Goal: Task Accomplishment & Management: Complete application form

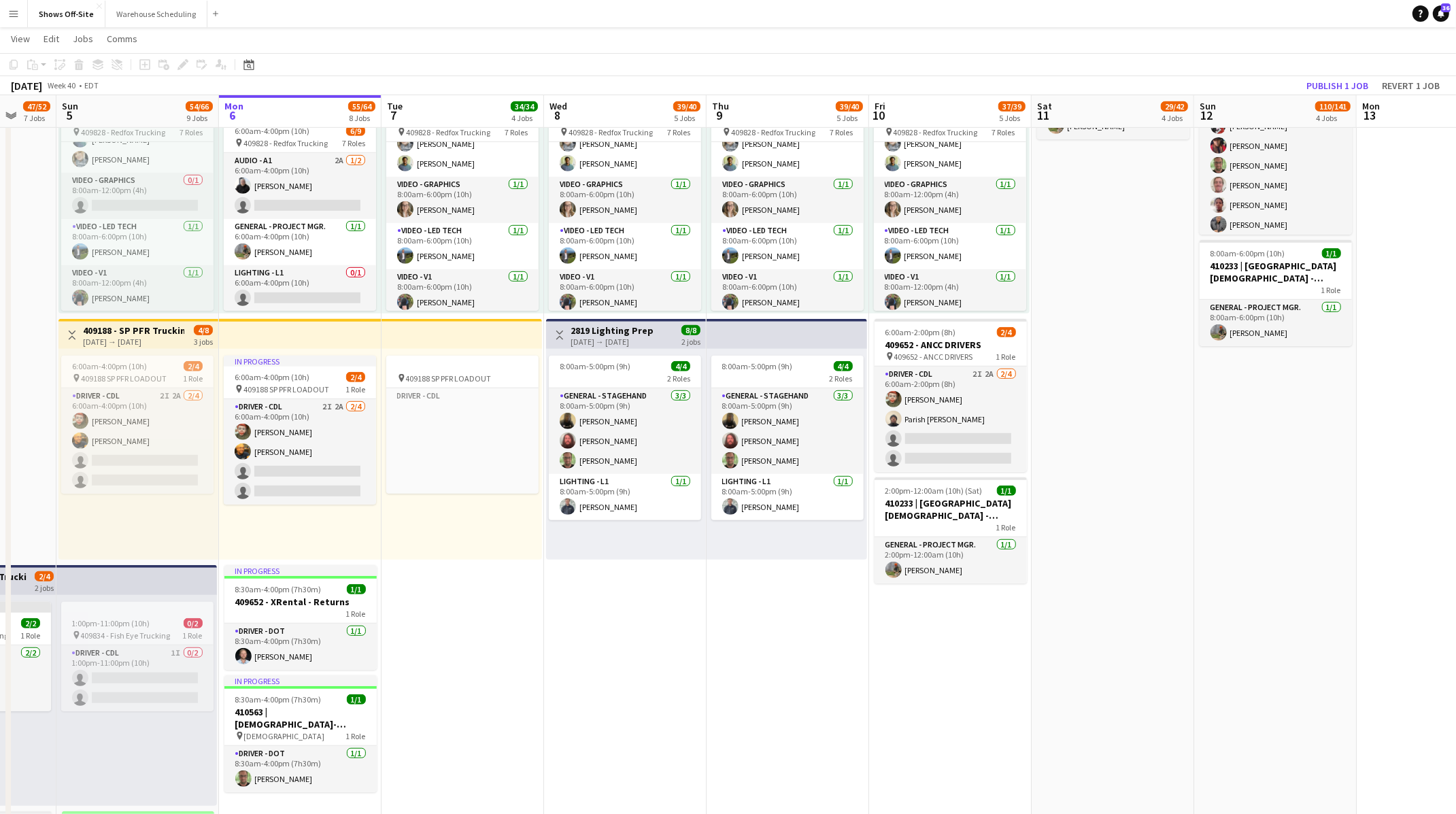
scroll to position [0, 445]
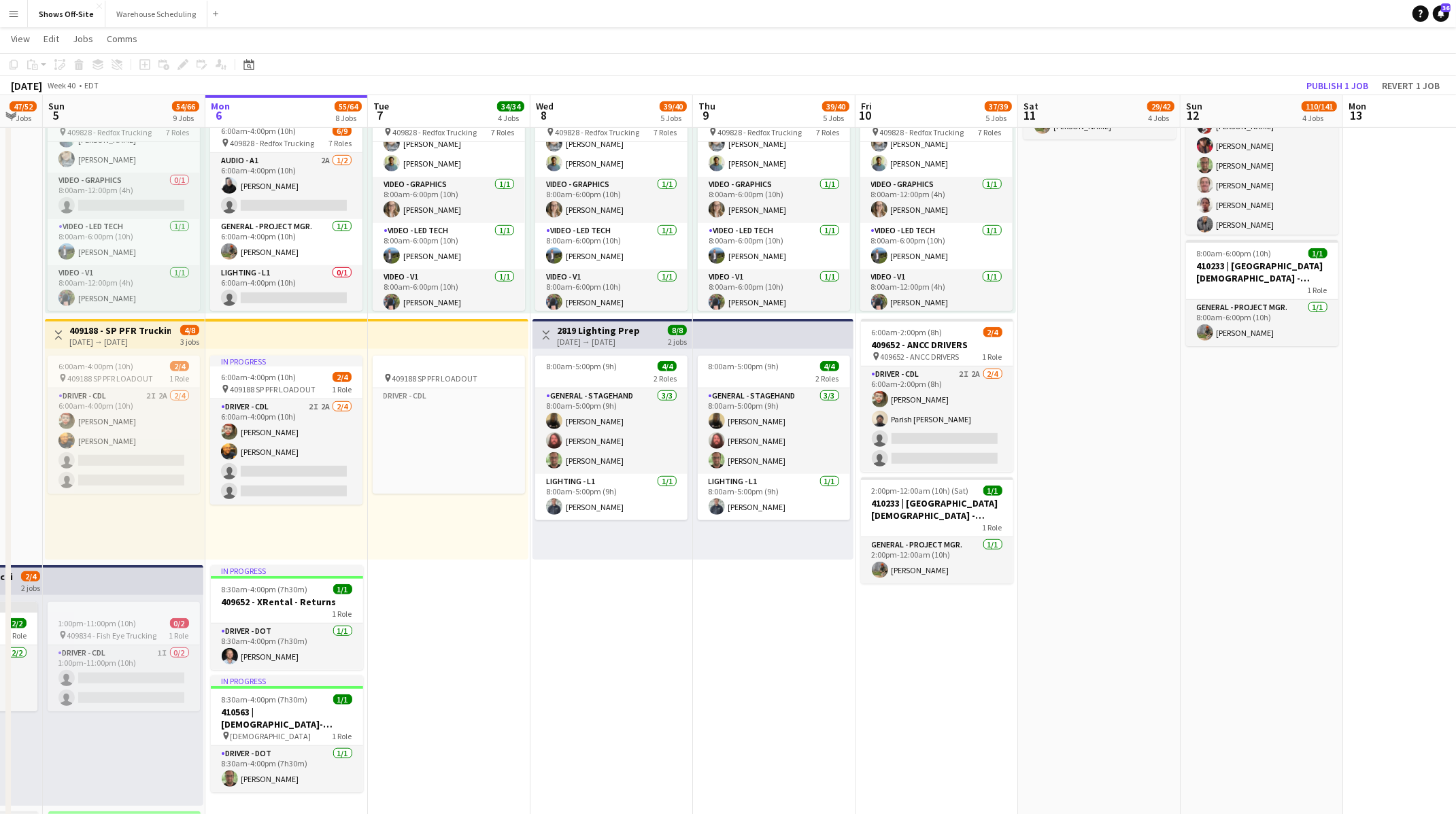
click at [735, 629] on app-date-cell "8:00am-6:00pm (10h) 15/15 pin GWCC [PERSON_NAME] 9 Roles Audio - A1 [DATE] 8:00…" at bounding box center [773, 273] width 163 height 1888
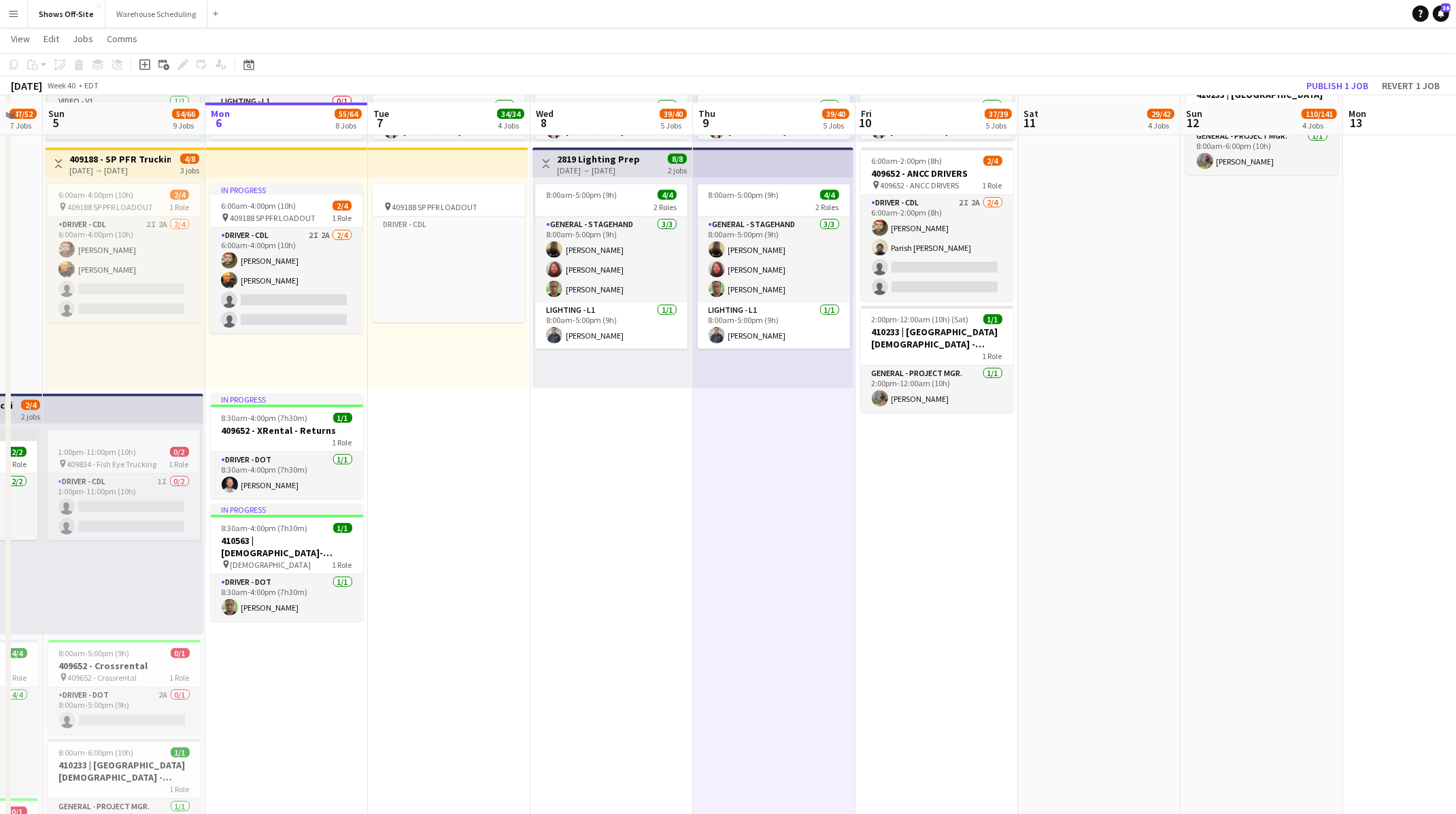
scroll to position [943, 0]
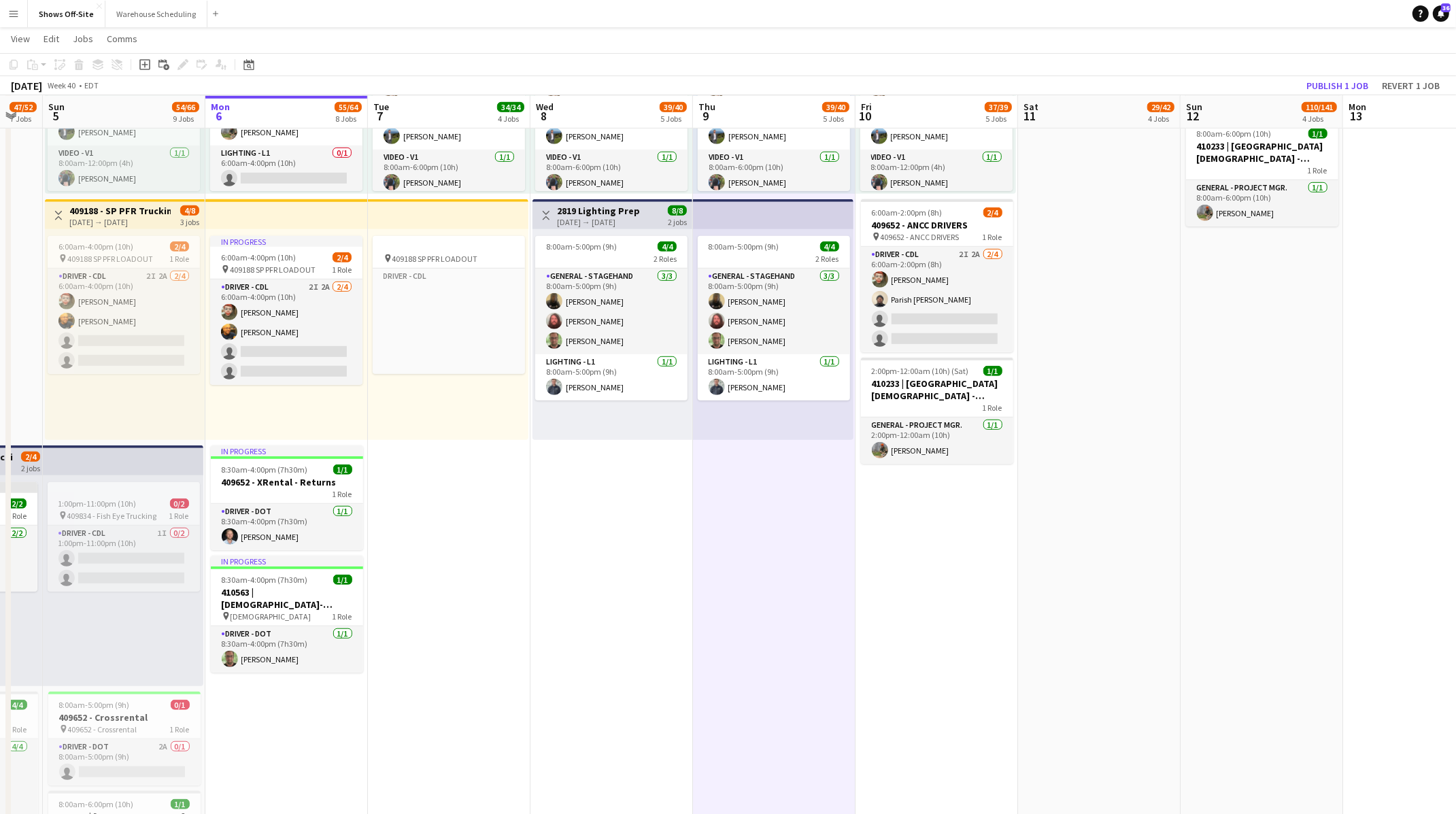
click at [765, 585] on app-date-cell "8:00am-6:00pm (10h) 15/15 pin GWCC [PERSON_NAME] 9 Roles Audio - A1 [DATE] 8:00…" at bounding box center [773, 153] width 163 height 1888
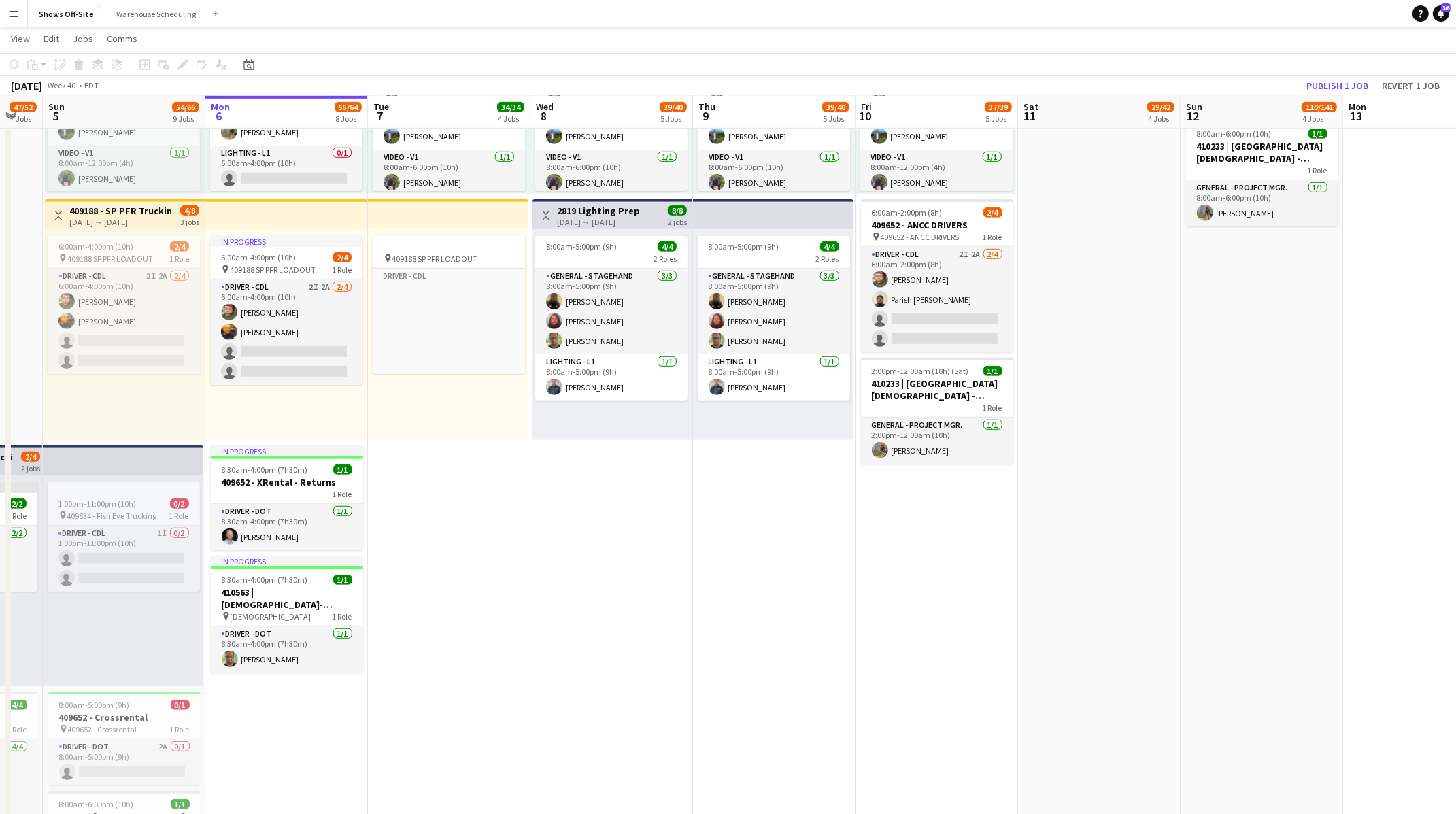
click at [765, 585] on app-date-cell "8:00am-6:00pm (10h) 15/15 pin GWCC [PERSON_NAME] 9 Roles Audio - A1 [DATE] 8:00…" at bounding box center [773, 153] width 163 height 1888
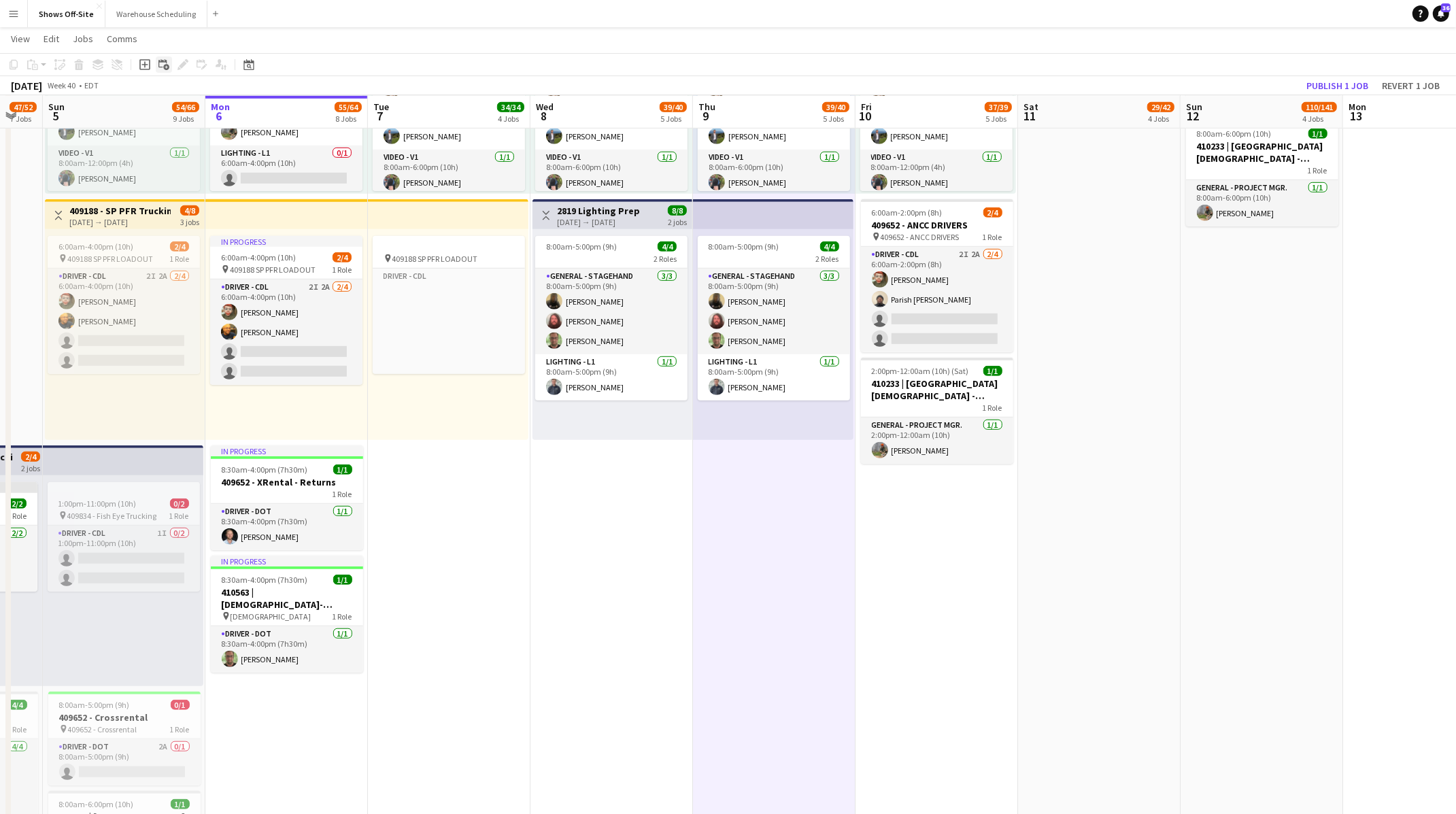
click at [164, 65] on icon at bounding box center [166, 66] width 6 height 6
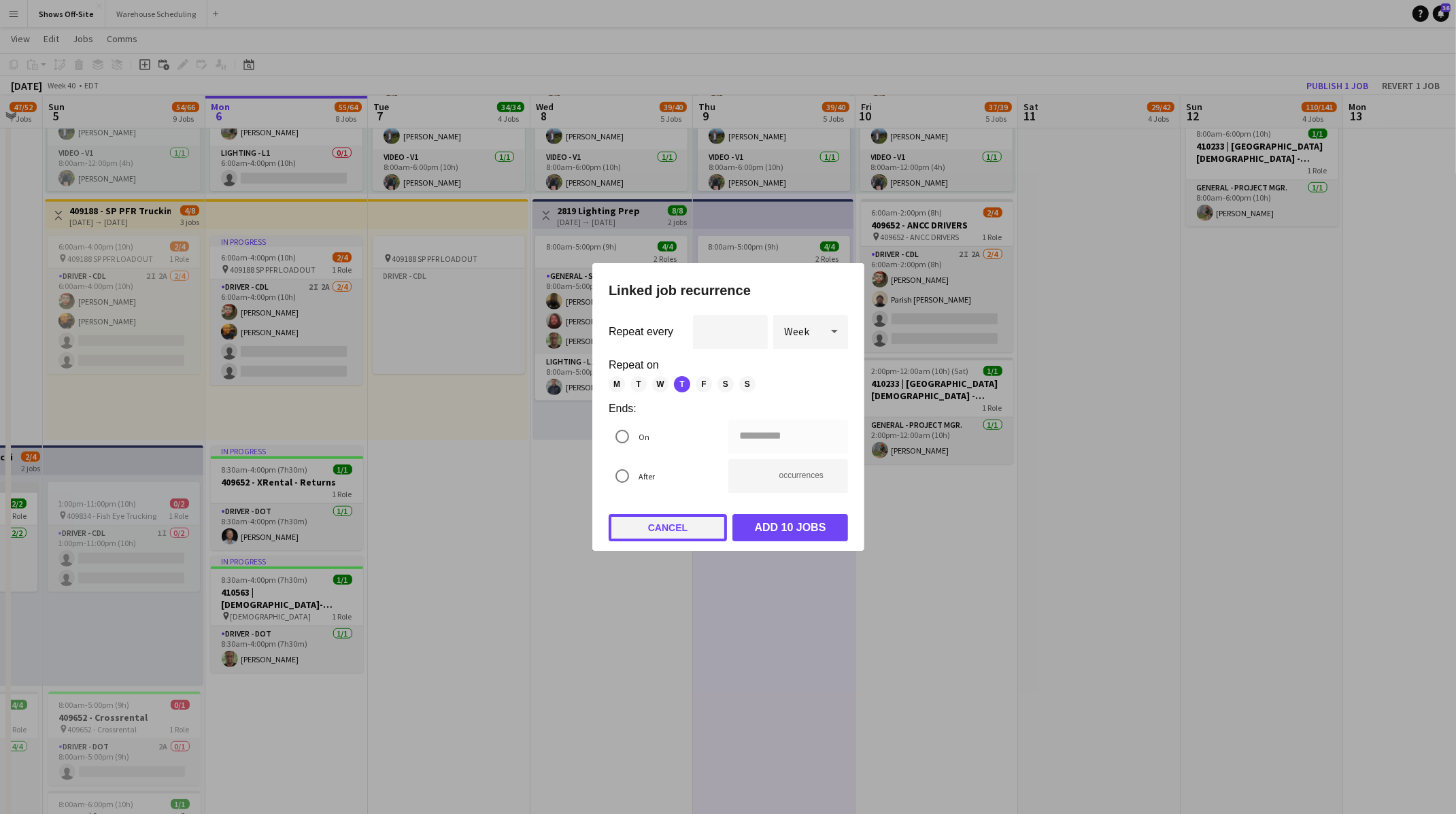
click at [667, 522] on button "Cancel" at bounding box center [667, 527] width 118 height 27
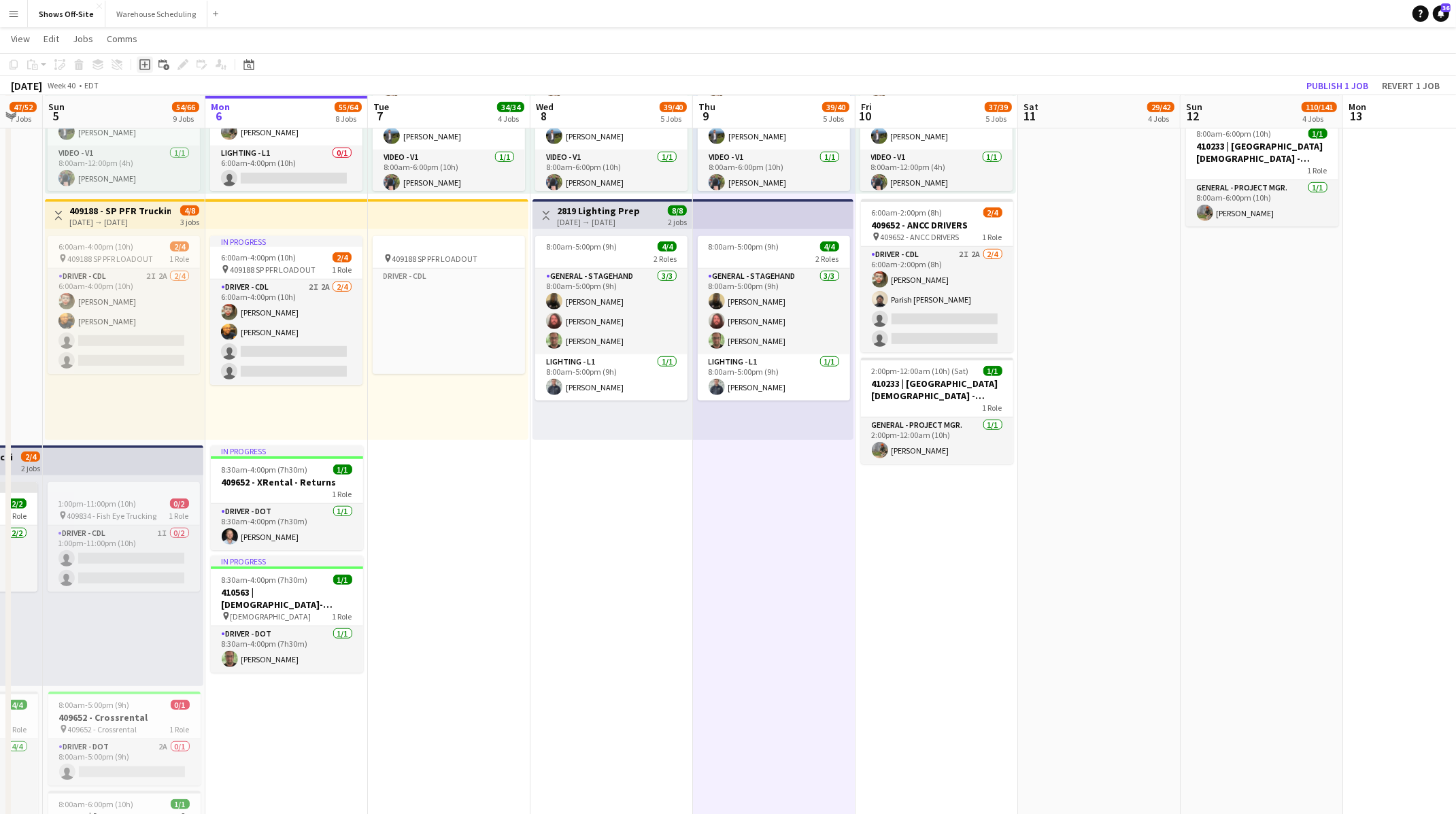
click at [144, 68] on icon "Add job" at bounding box center [145, 64] width 11 height 11
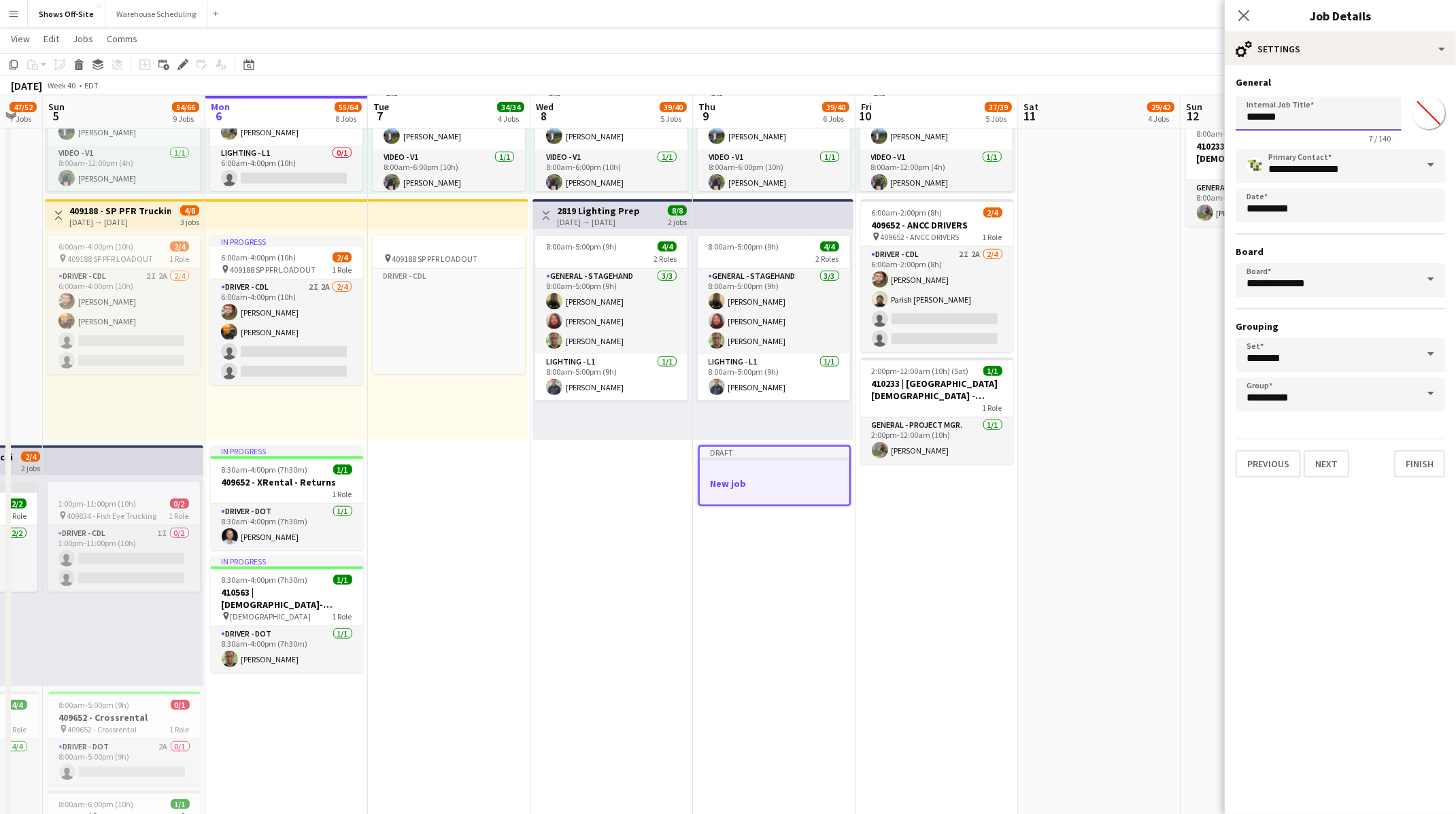
click at [1311, 118] on input "*******" at bounding box center [1318, 113] width 166 height 34
paste input "**********"
type input "**********"
click at [1430, 114] on input "*******" at bounding box center [1428, 113] width 49 height 49
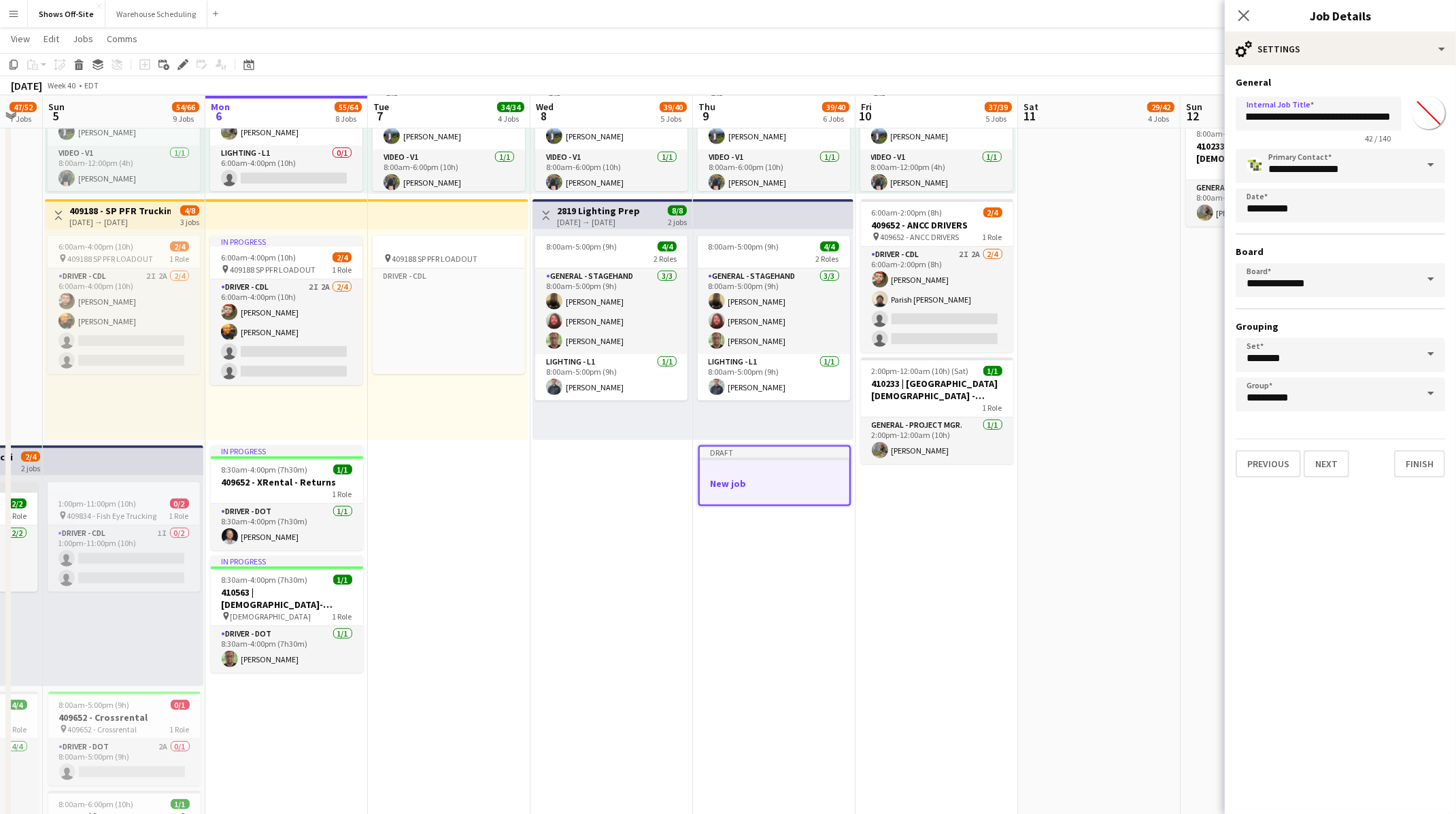
scroll to position [0, 0]
type input "*******"
click at [1372, 497] on mat-expansion-panel "**********" at bounding box center [1340, 439] width 231 height 749
click at [1338, 34] on div "cog-double-3 Settings" at bounding box center [1340, 49] width 231 height 33
click at [1388, 76] on div "multiple-users-add Roles" at bounding box center [1385, 79] width 135 height 27
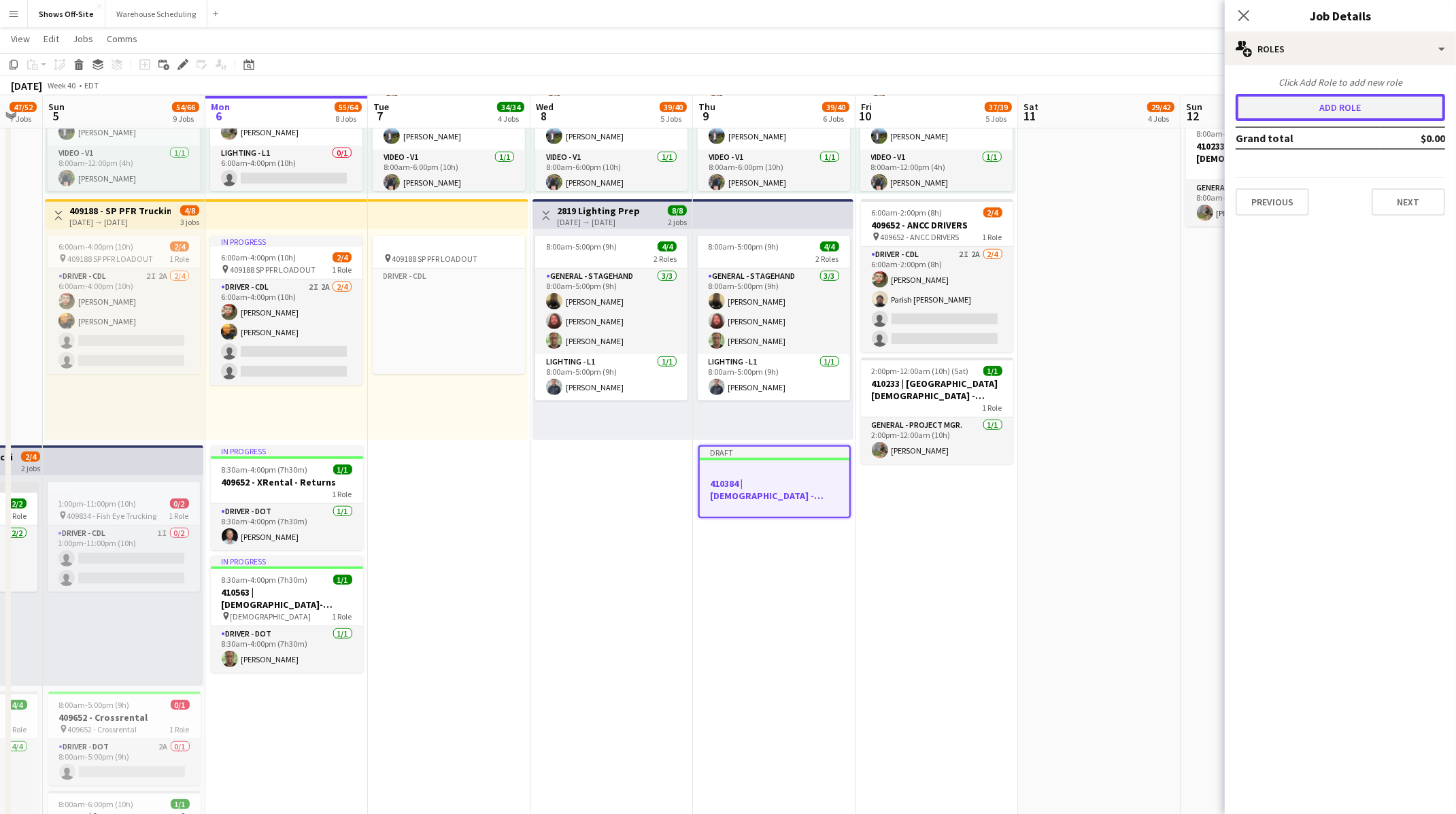
click at [1314, 108] on button "Add role" at bounding box center [1340, 107] width 209 height 27
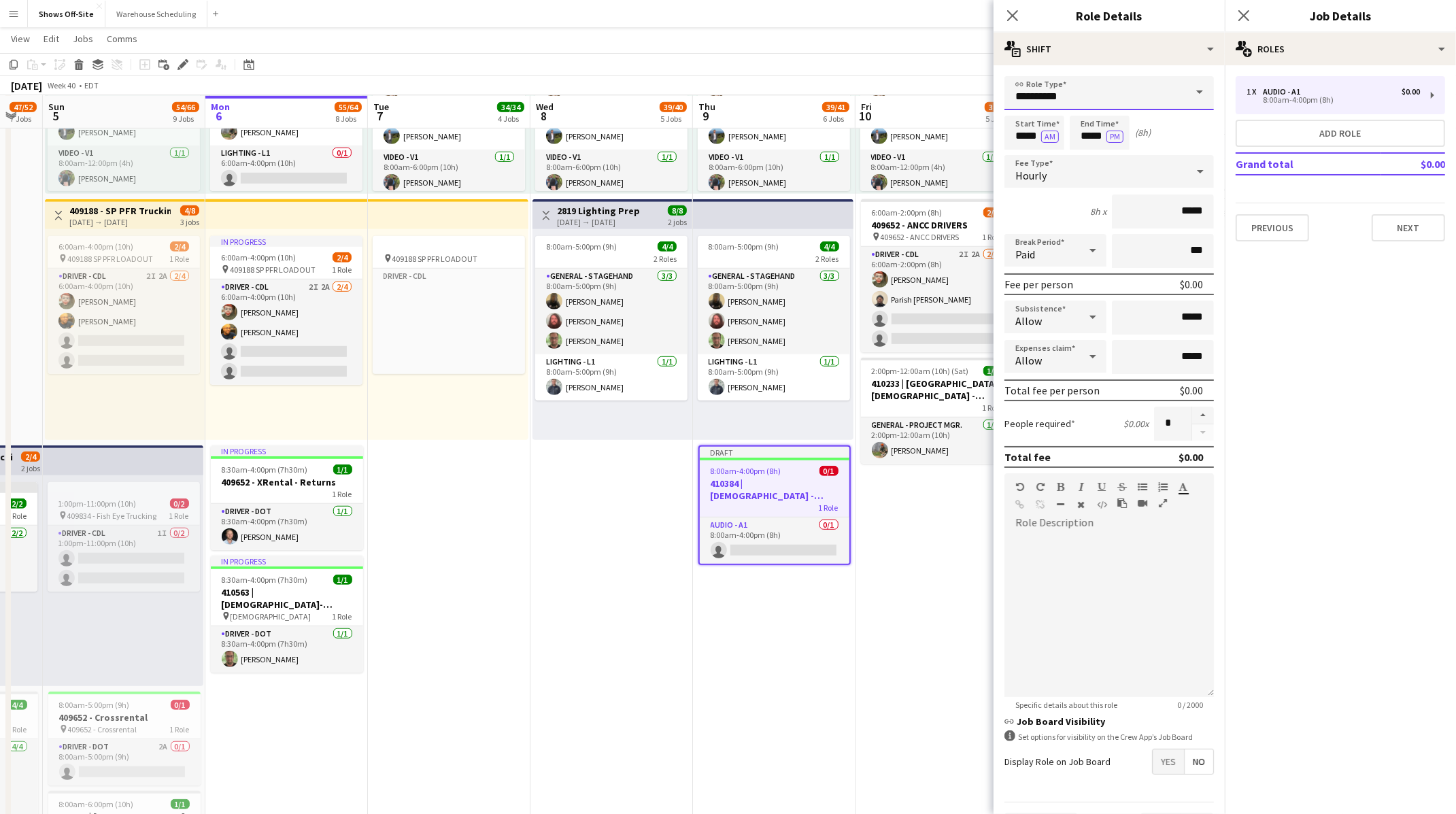
click at [1140, 87] on input "**********" at bounding box center [1109, 93] width 209 height 34
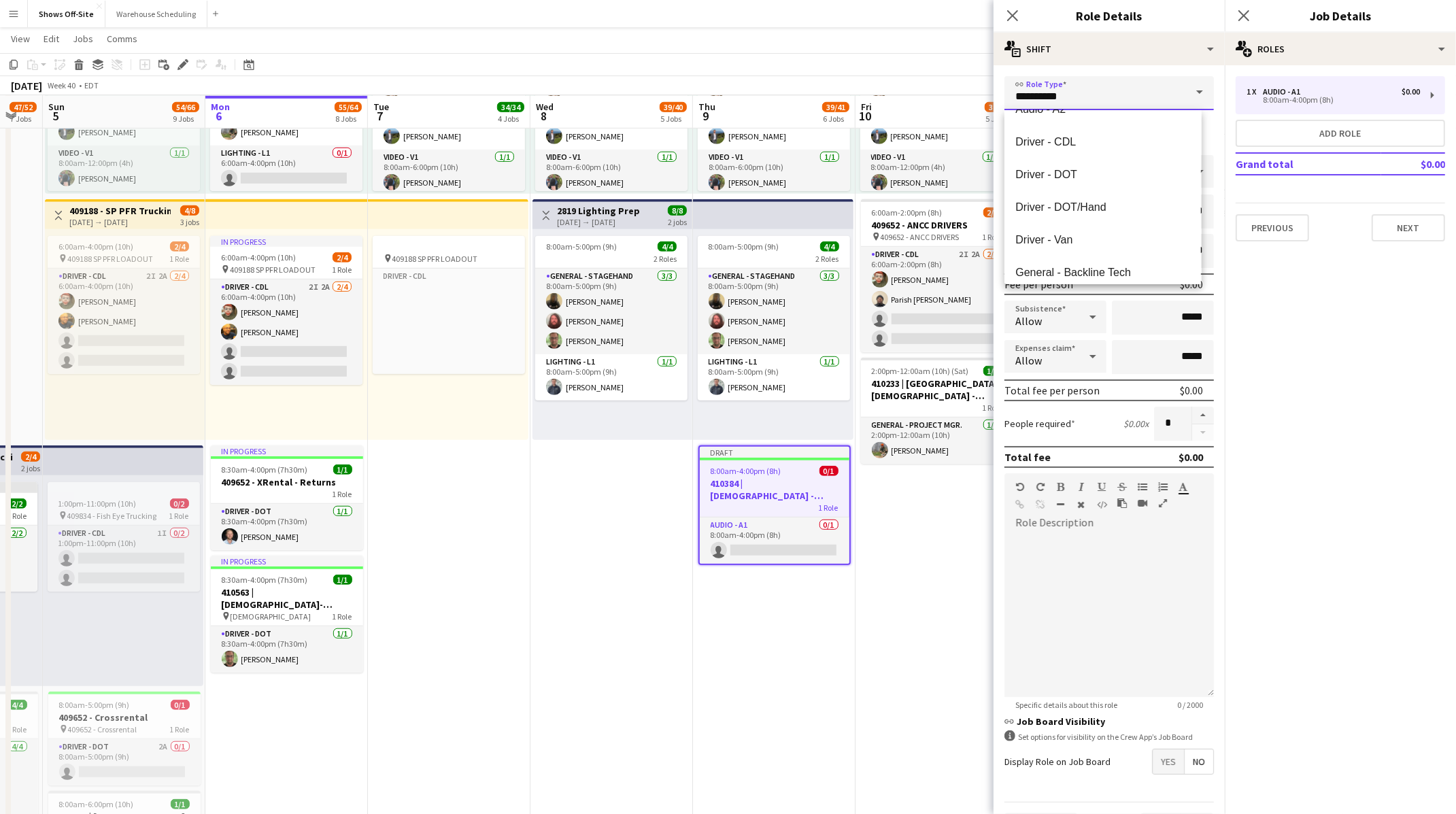
scroll to position [154, 0]
click at [1093, 179] on span "Driver - DOT" at bounding box center [1102, 173] width 175 height 13
type input "**********"
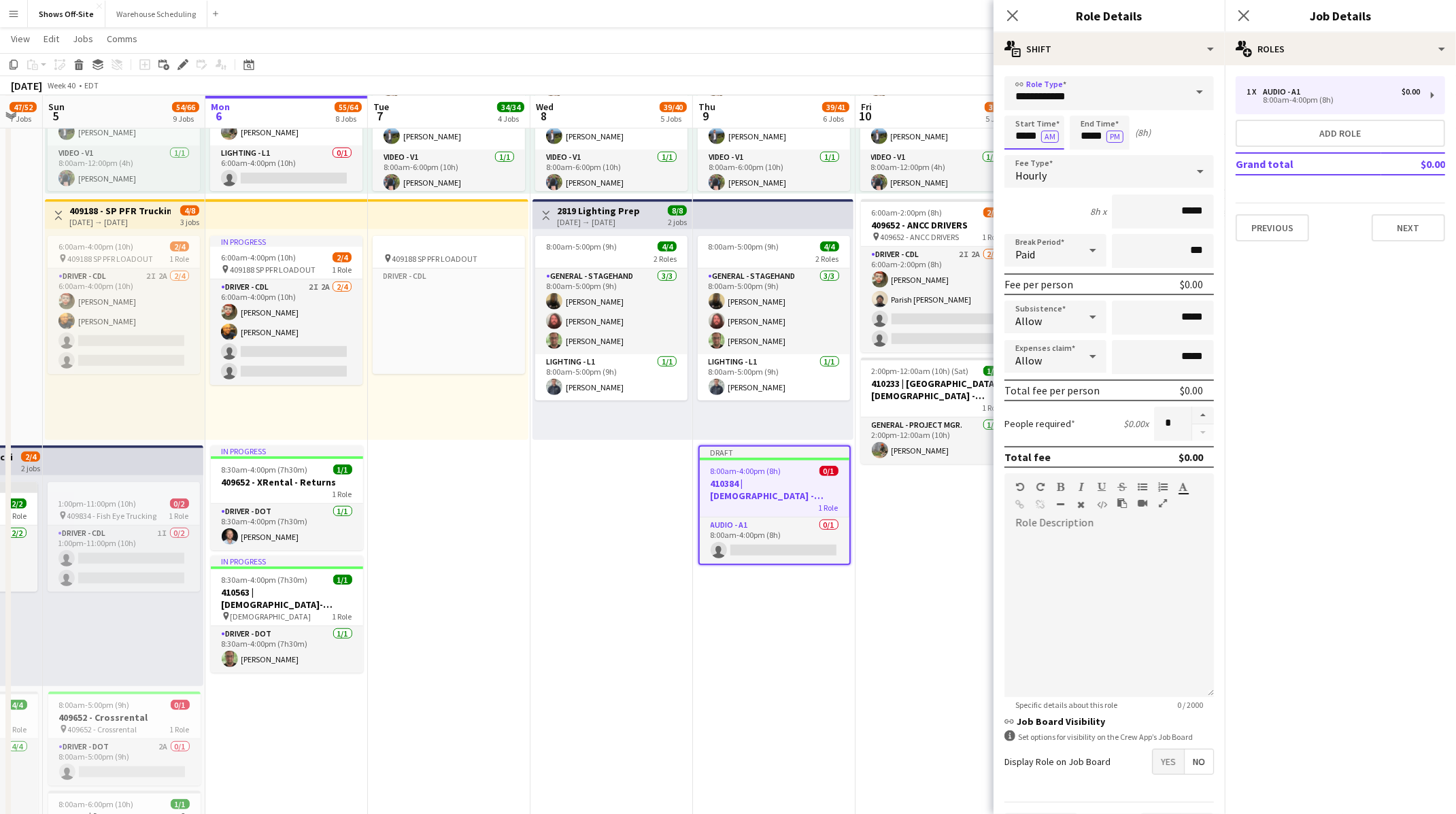
click at [1045, 127] on input "*****" at bounding box center [1034, 133] width 60 height 34
click at [1022, 106] on div at bounding box center [1020, 109] width 27 height 14
type input "*****"
click at [1020, 154] on div at bounding box center [1020, 156] width 27 height 14
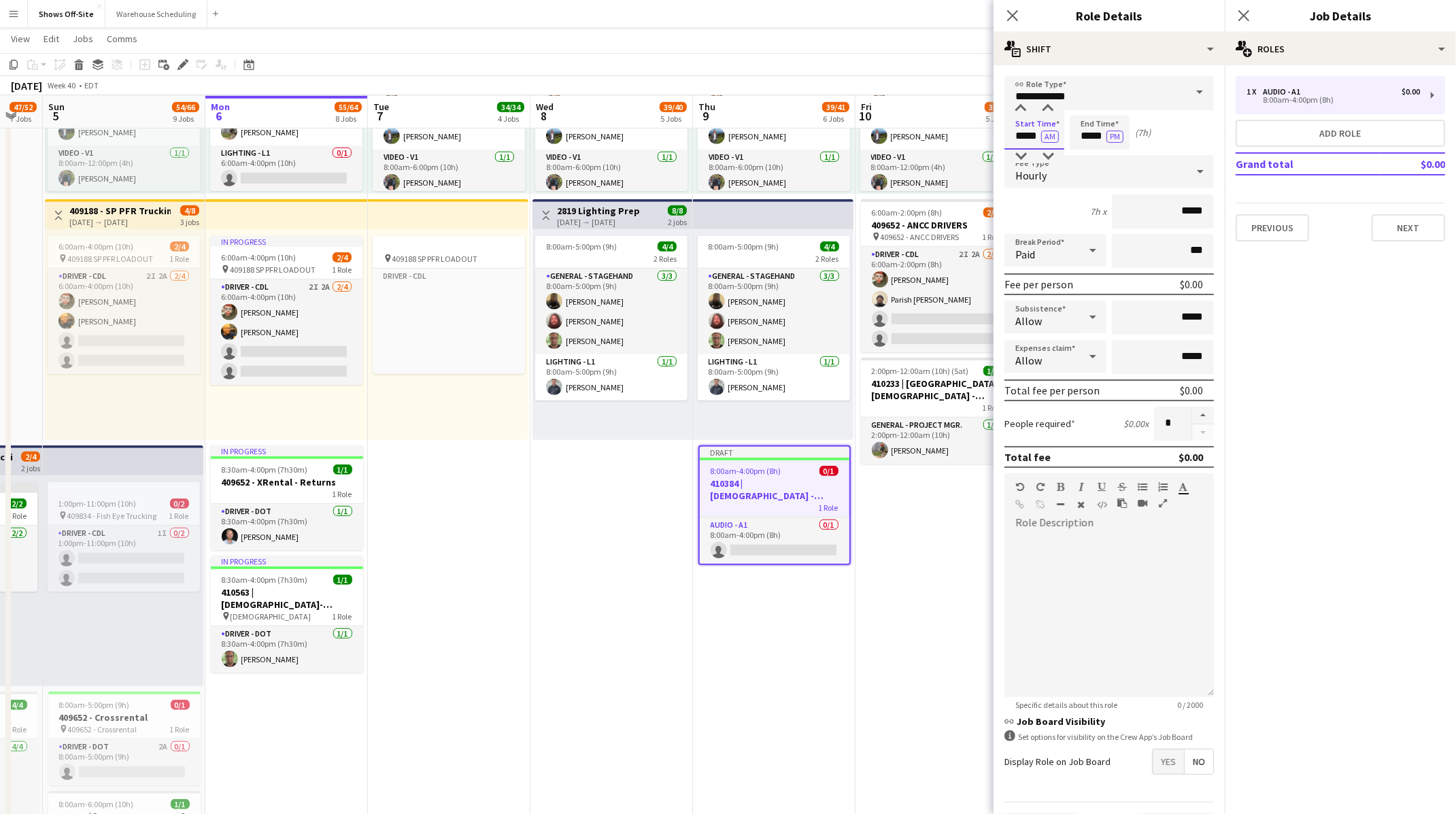
scroll to position [34, 0]
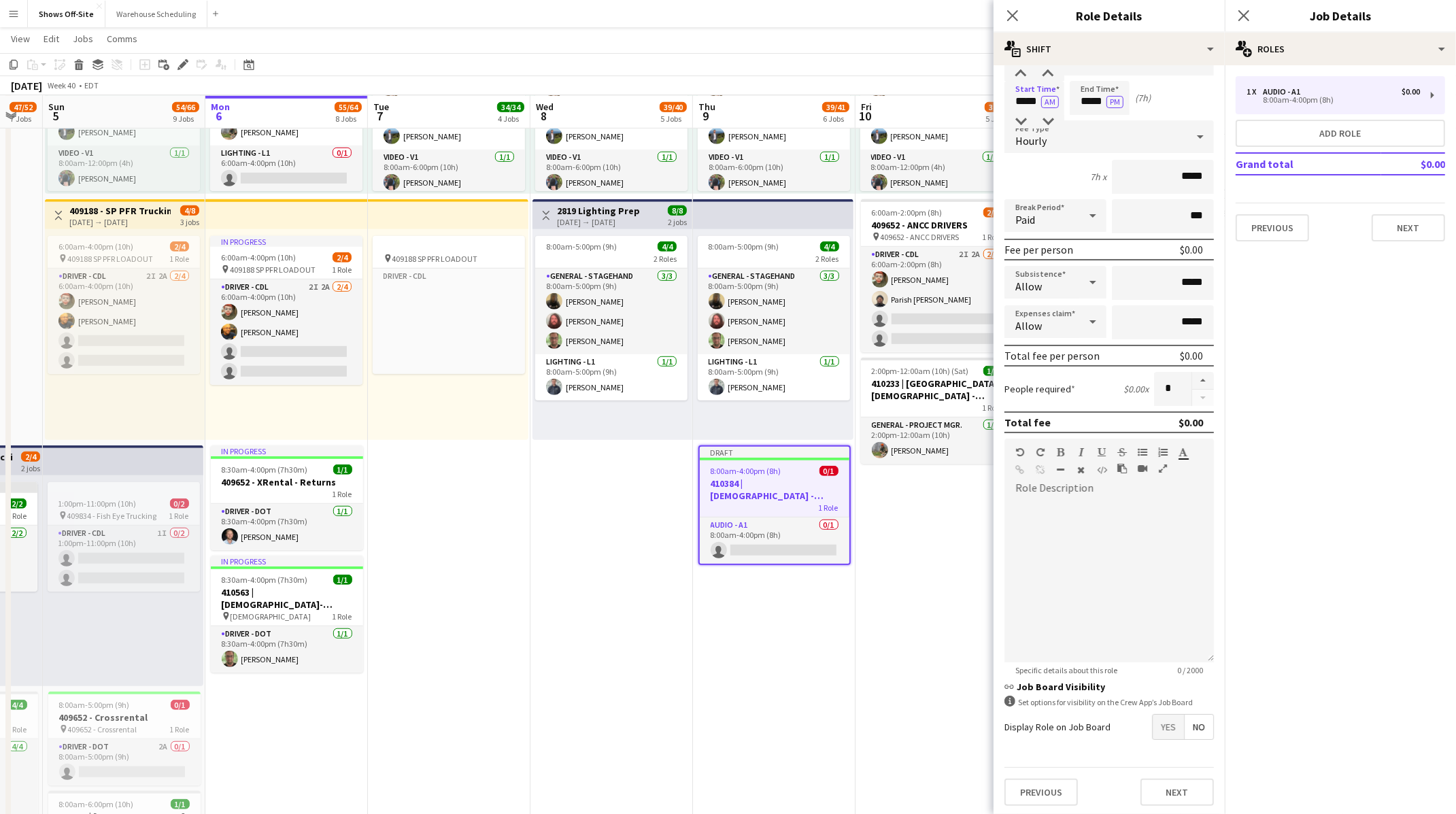
click at [1152, 715] on span "Yes" at bounding box center [1168, 727] width 31 height 24
click at [1156, 756] on span "Yes" at bounding box center [1168, 756] width 31 height 24
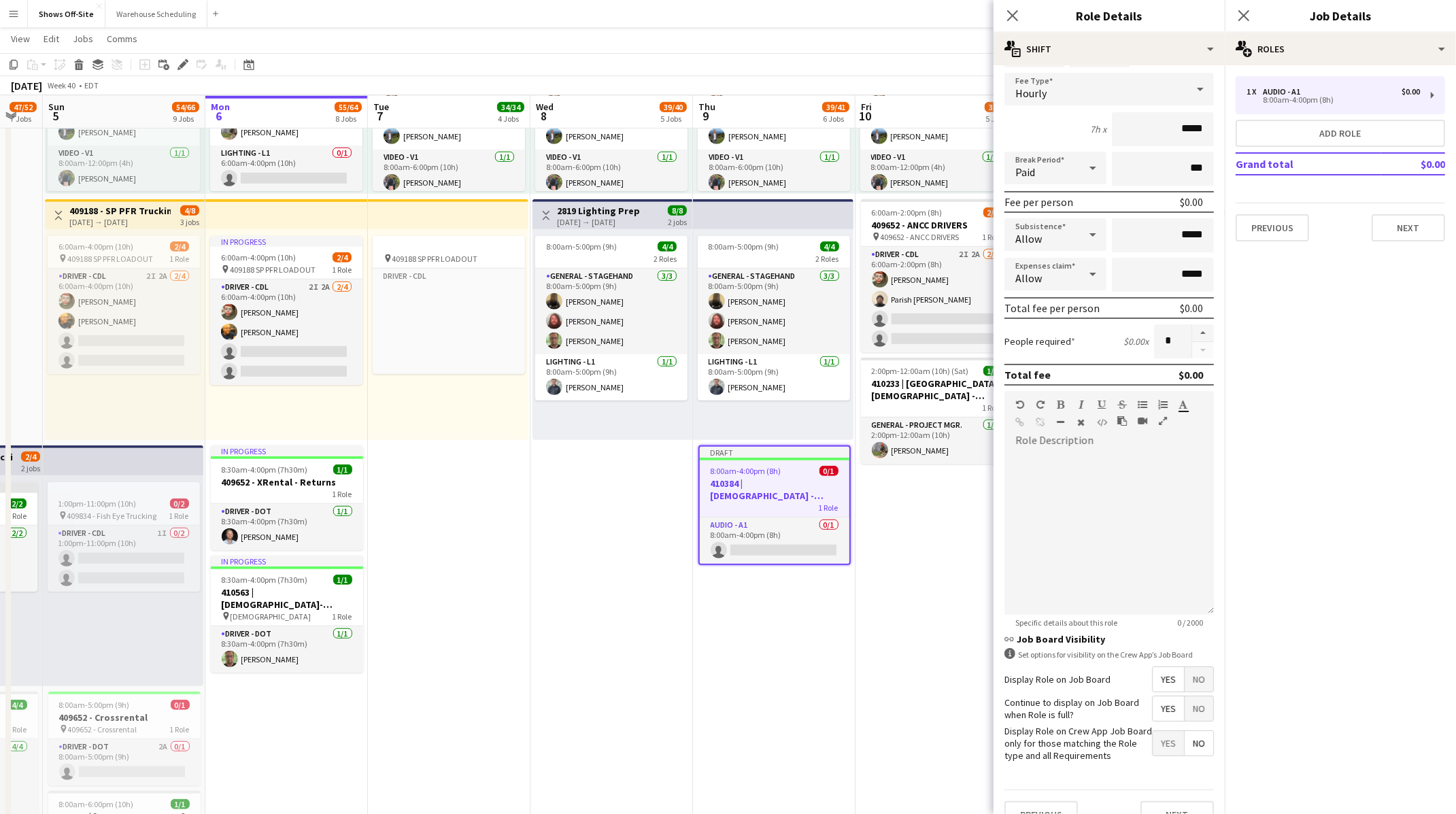
scroll to position [104, 0]
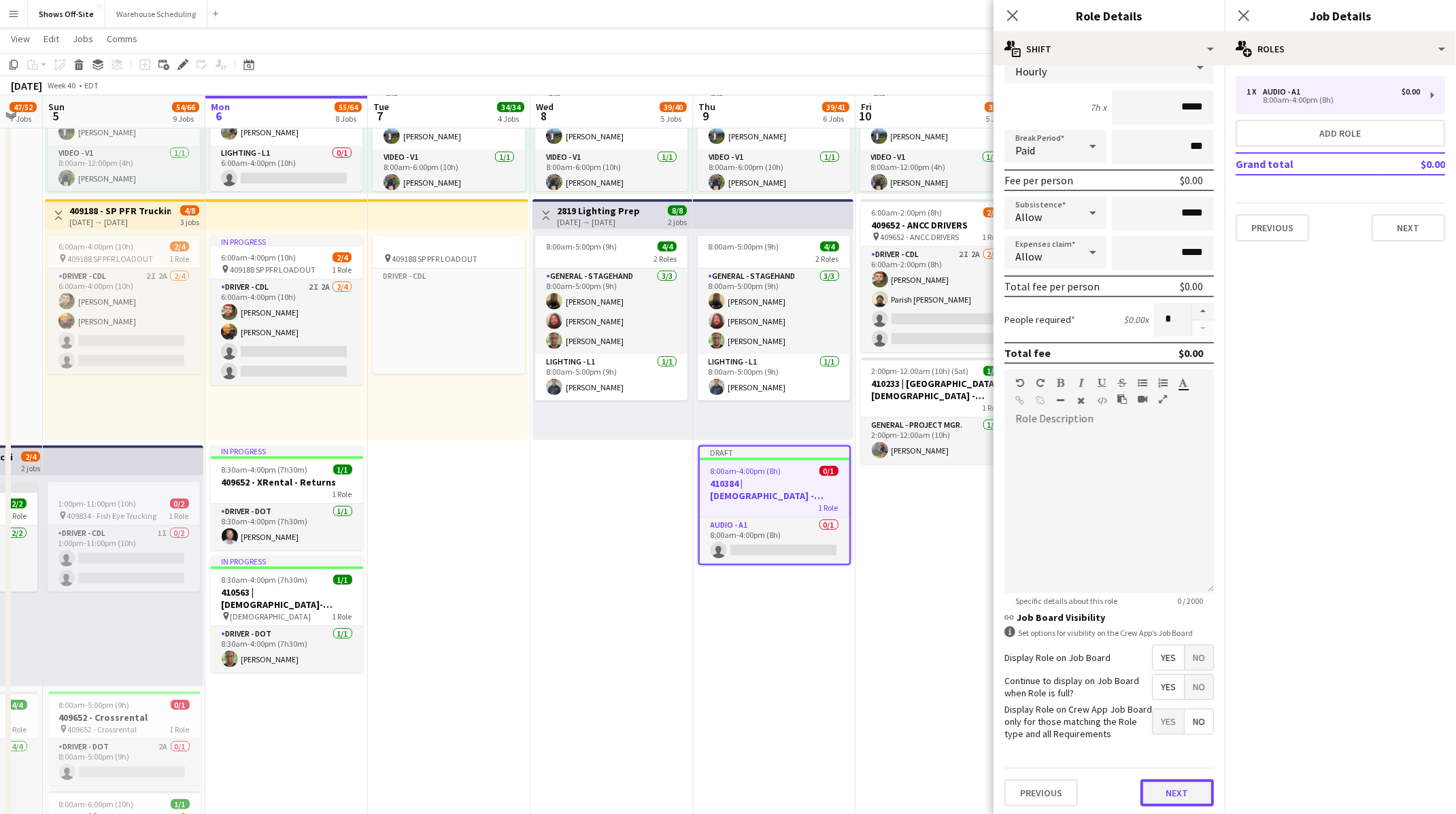
click at [1169, 788] on button "Next" at bounding box center [1177, 792] width 73 height 27
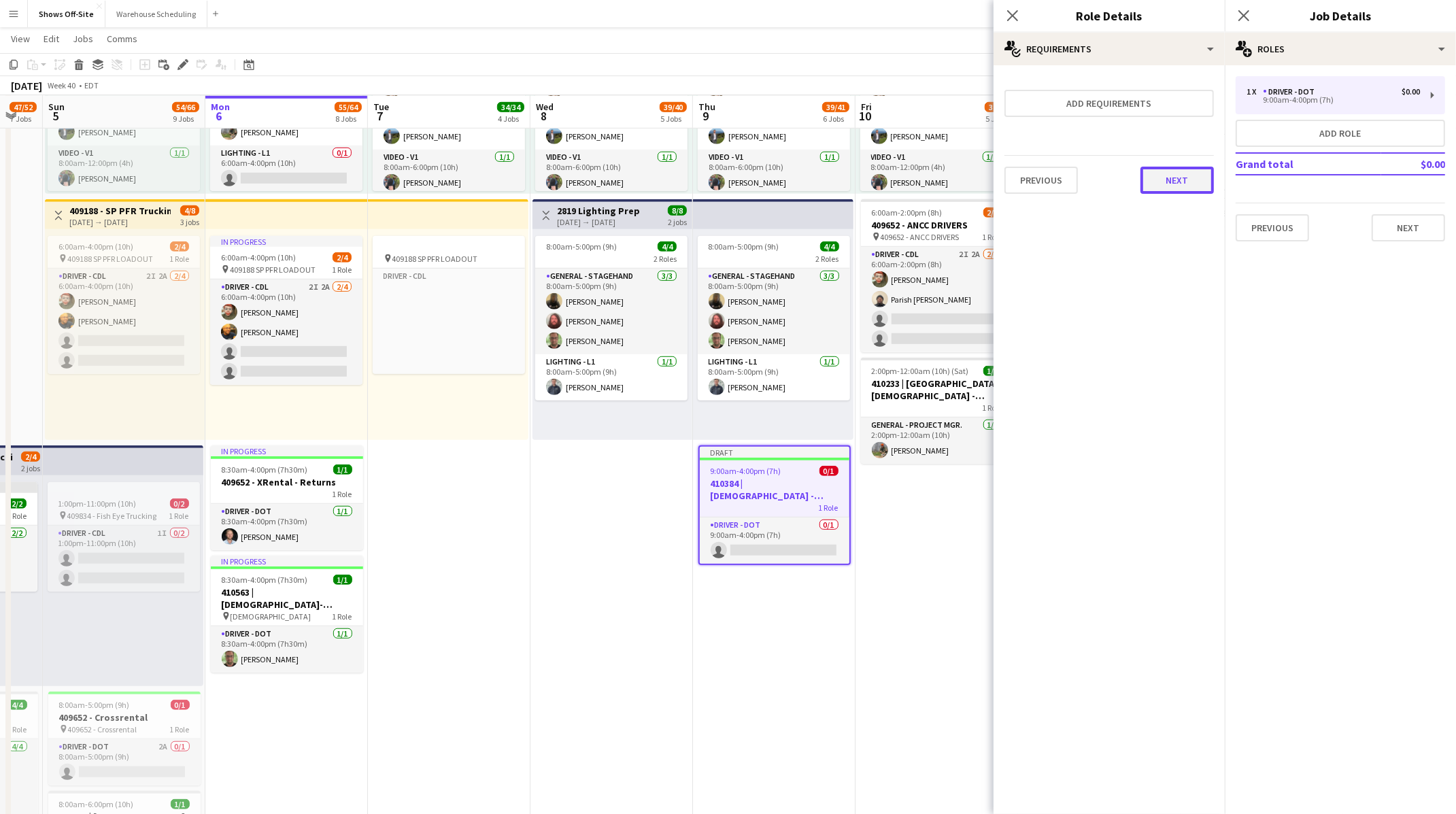
click at [1191, 171] on button "Next" at bounding box center [1177, 180] width 73 height 27
click at [1191, 171] on button "Finish" at bounding box center [1188, 181] width 51 height 27
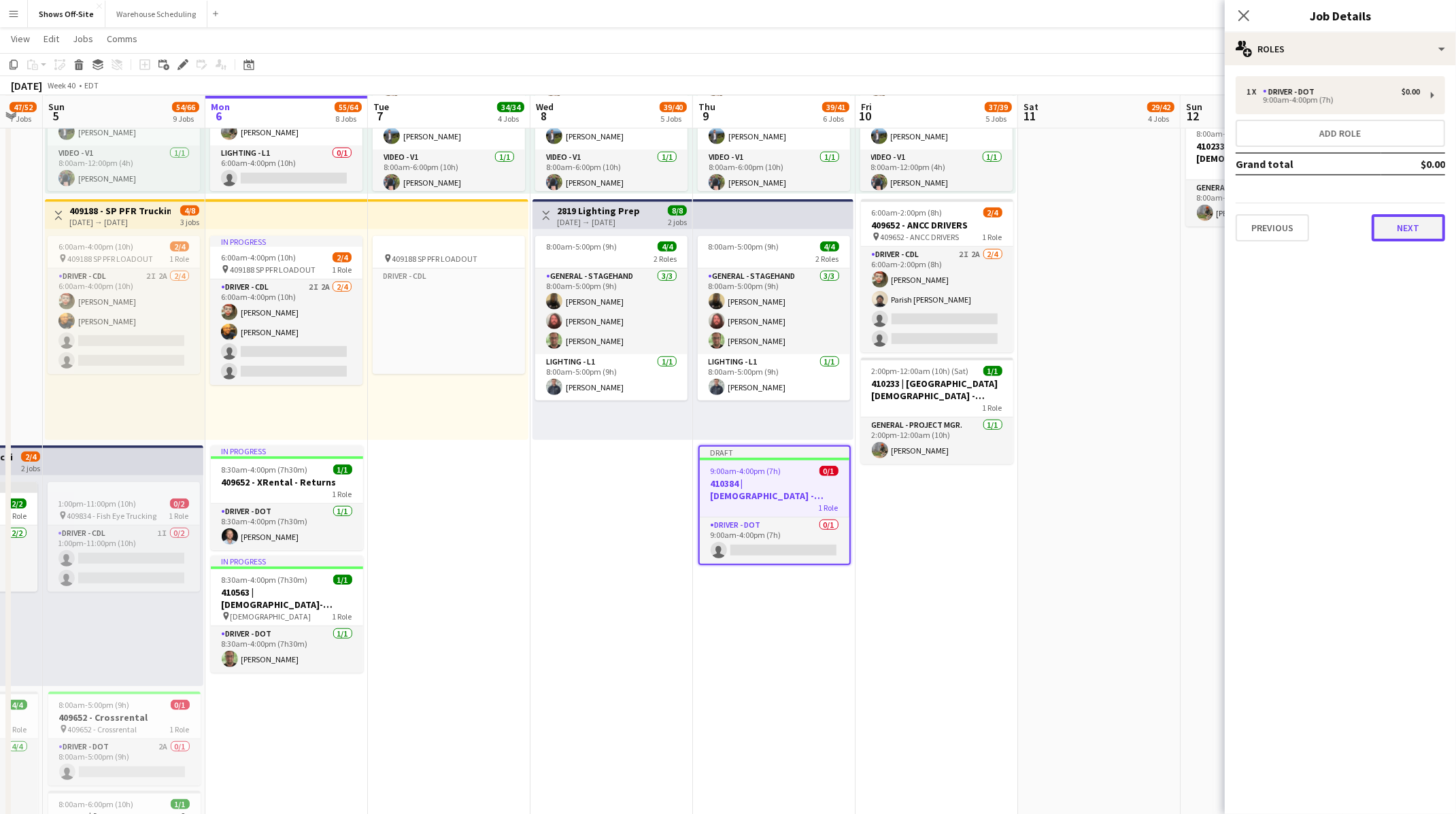
click at [1408, 225] on button "Next" at bounding box center [1408, 227] width 73 height 27
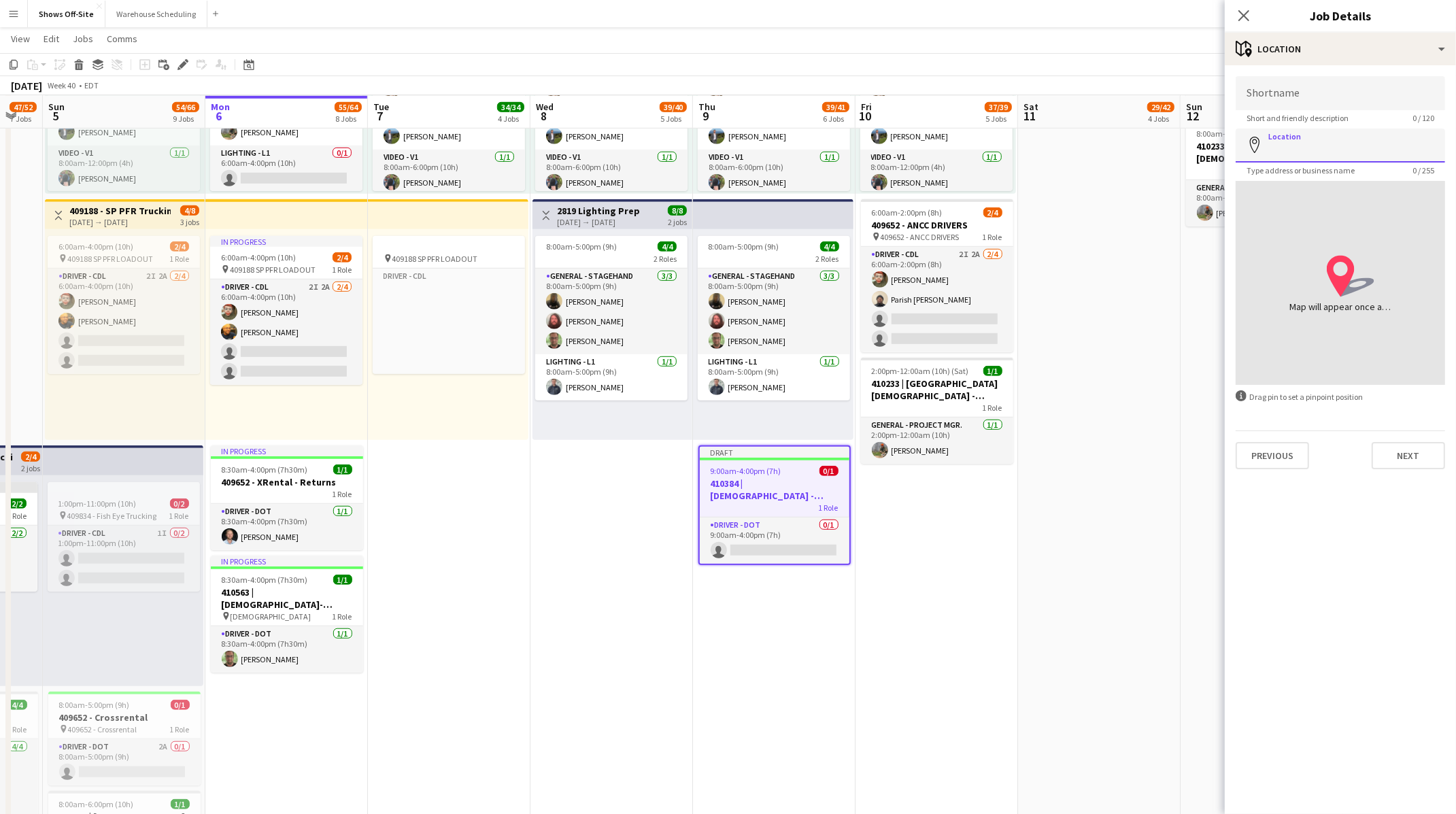
click at [1357, 145] on input "Location" at bounding box center [1340, 145] width 209 height 34
click at [1289, 96] on input "Shortname" at bounding box center [1340, 93] width 209 height 34
type input "**********"
paste input "**********"
type input "**********"
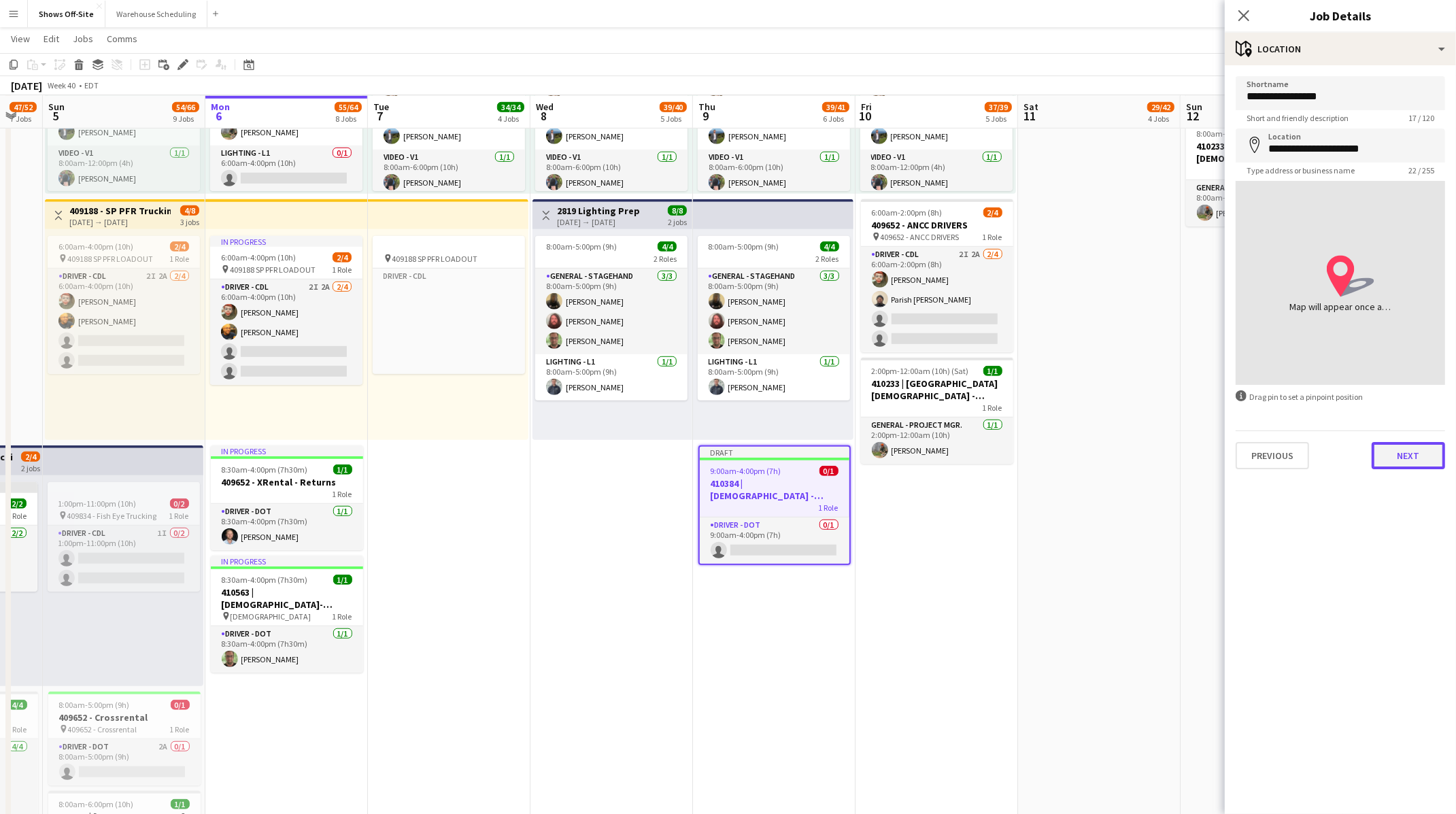
click at [1414, 449] on button "Next" at bounding box center [1408, 455] width 73 height 27
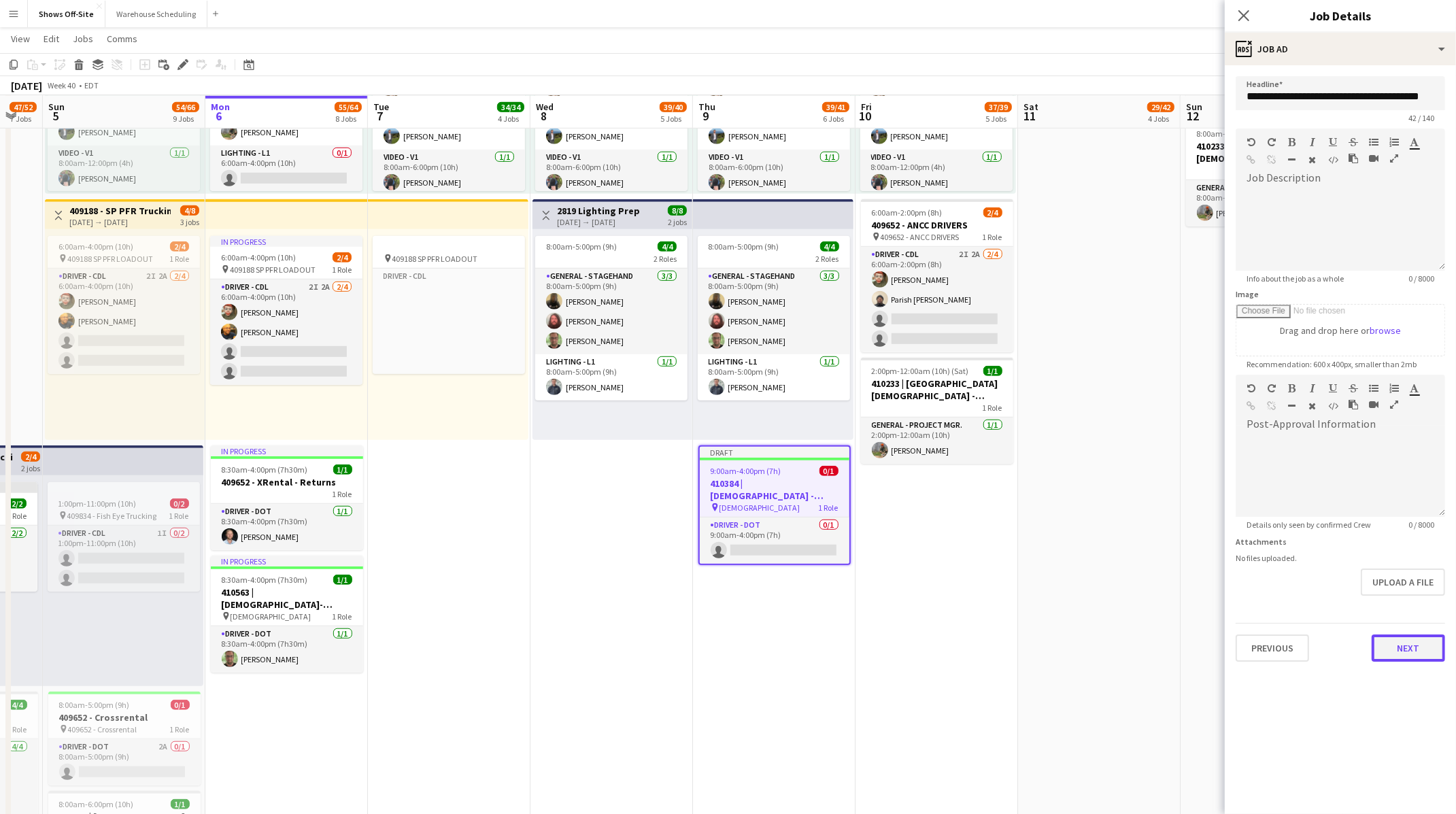
click at [1391, 638] on button "Next" at bounding box center [1408, 647] width 73 height 27
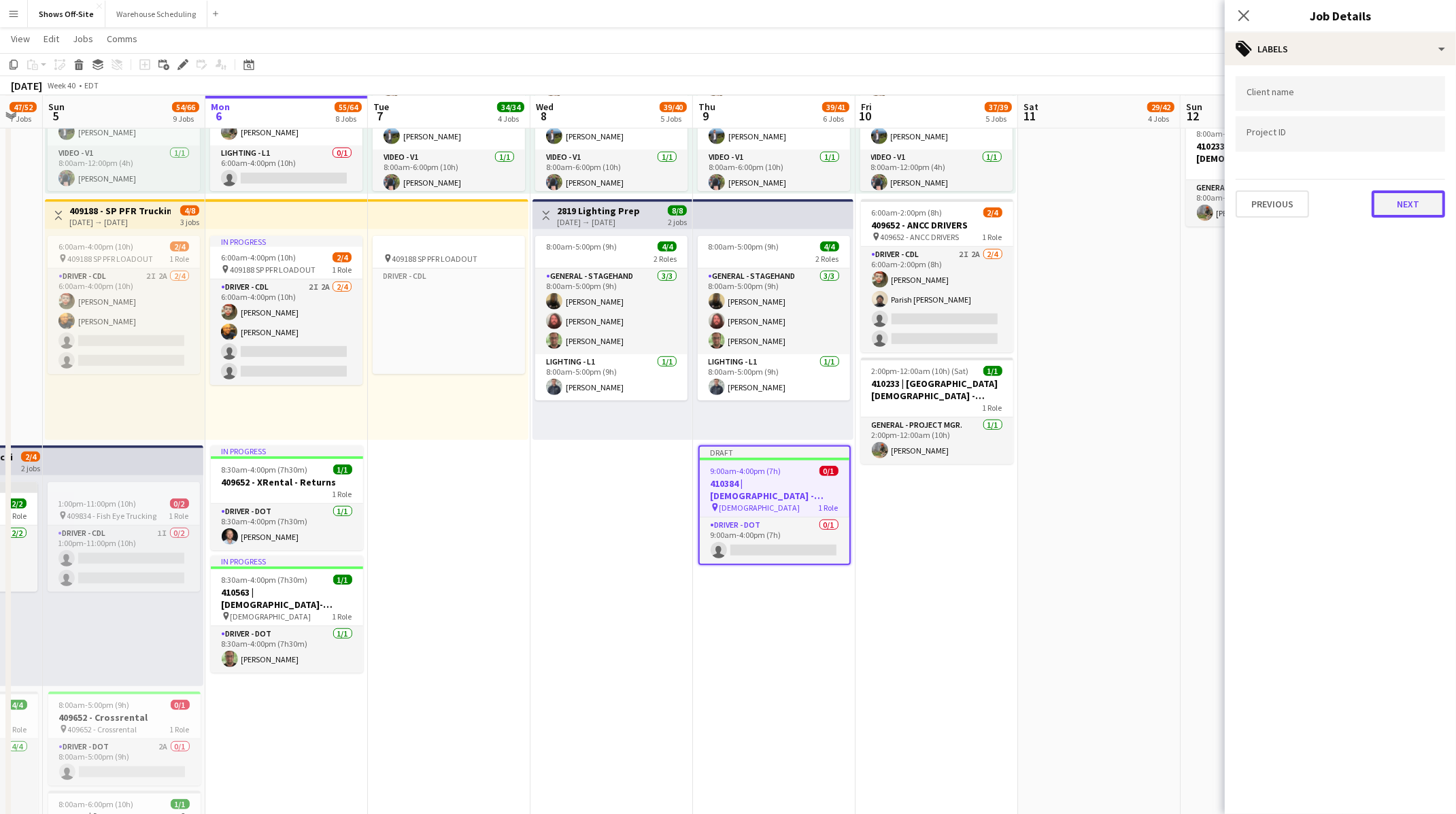
click at [1412, 213] on button "Next" at bounding box center [1408, 203] width 73 height 27
click at [1421, 145] on button "Next" at bounding box center [1408, 140] width 73 height 27
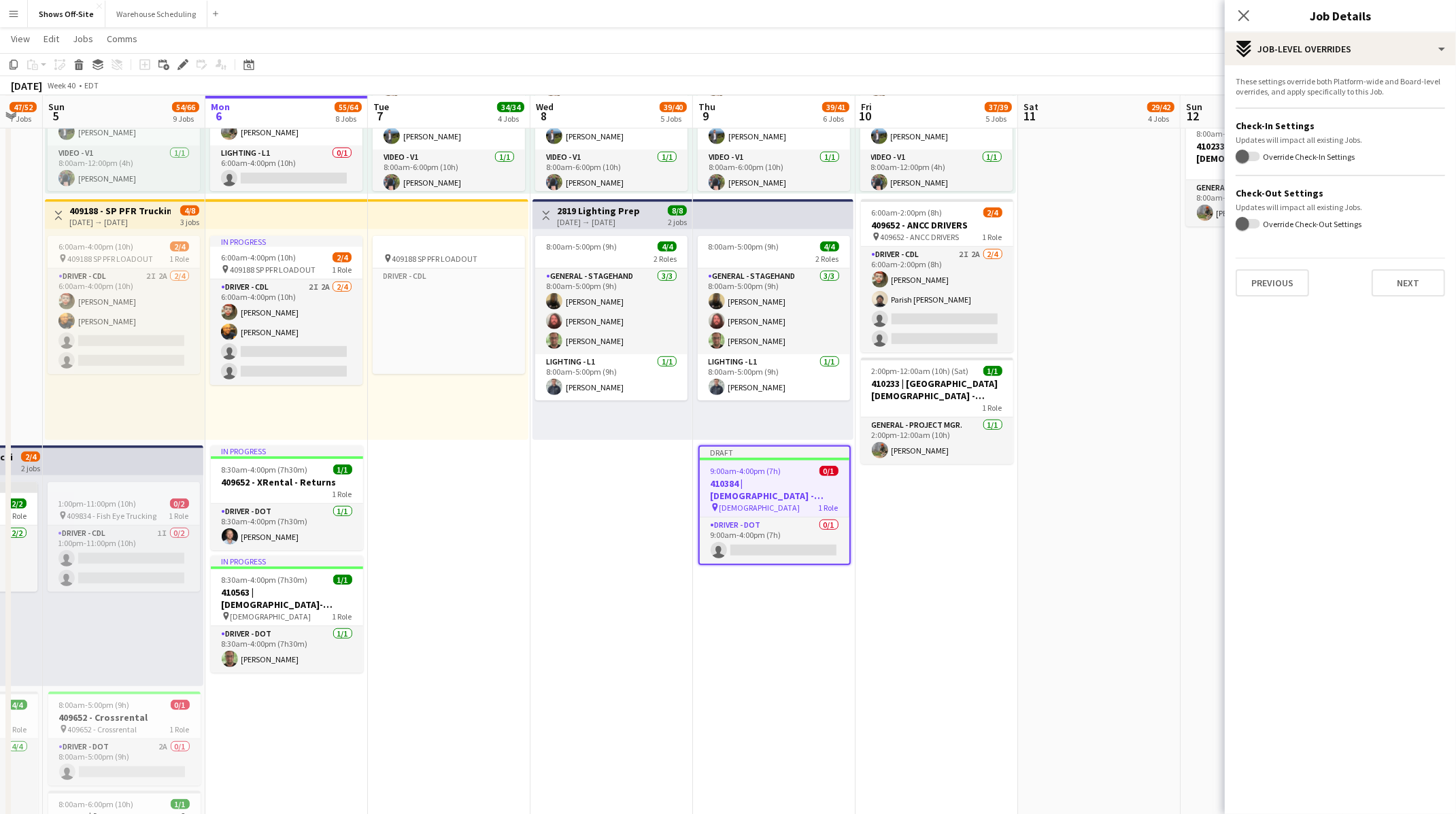
click at [1418, 266] on div "Previous Next" at bounding box center [1340, 277] width 209 height 38
click at [1416, 295] on button "Next" at bounding box center [1408, 282] width 73 height 27
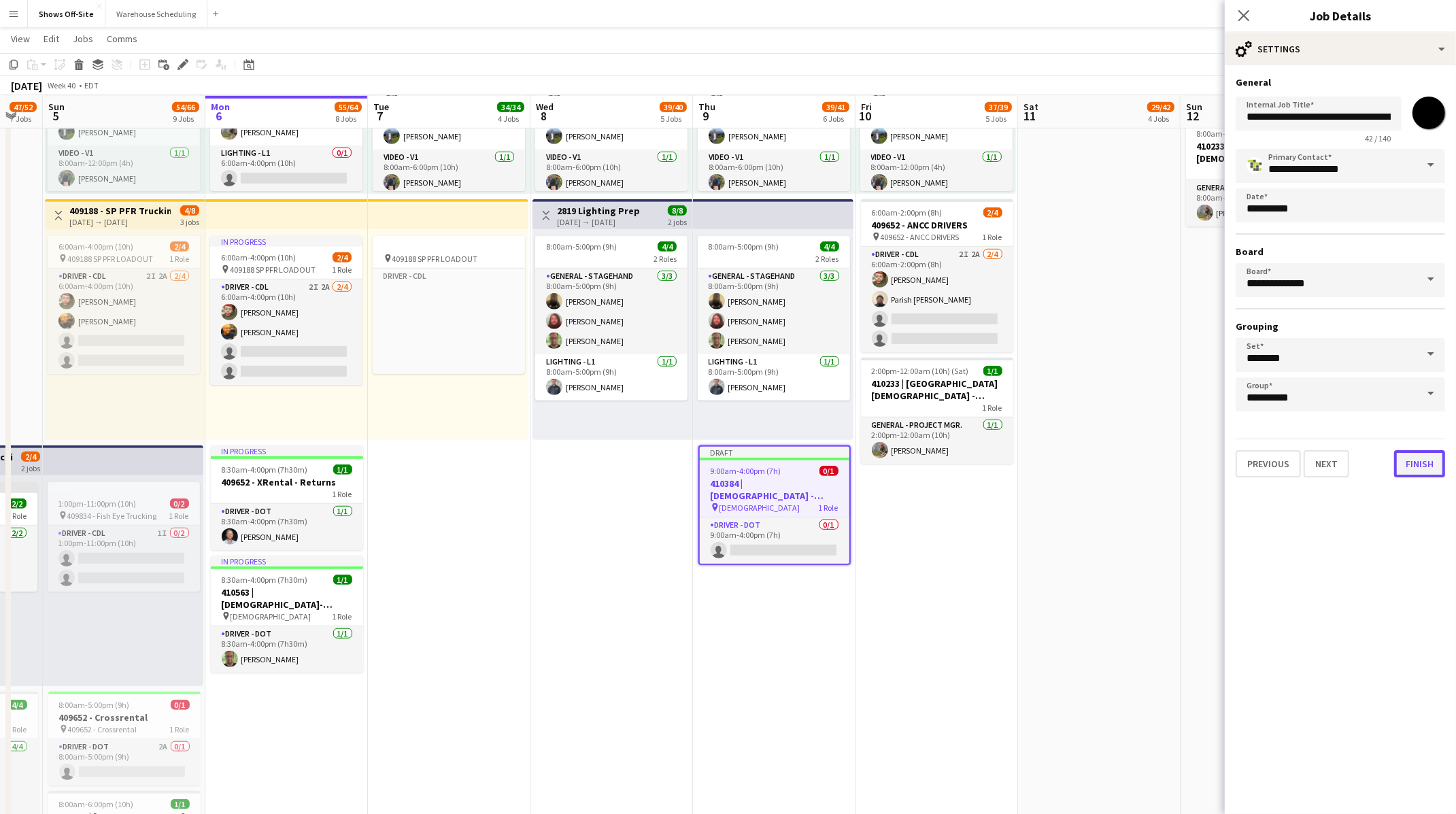
click at [1427, 464] on button "Finish" at bounding box center [1419, 463] width 51 height 27
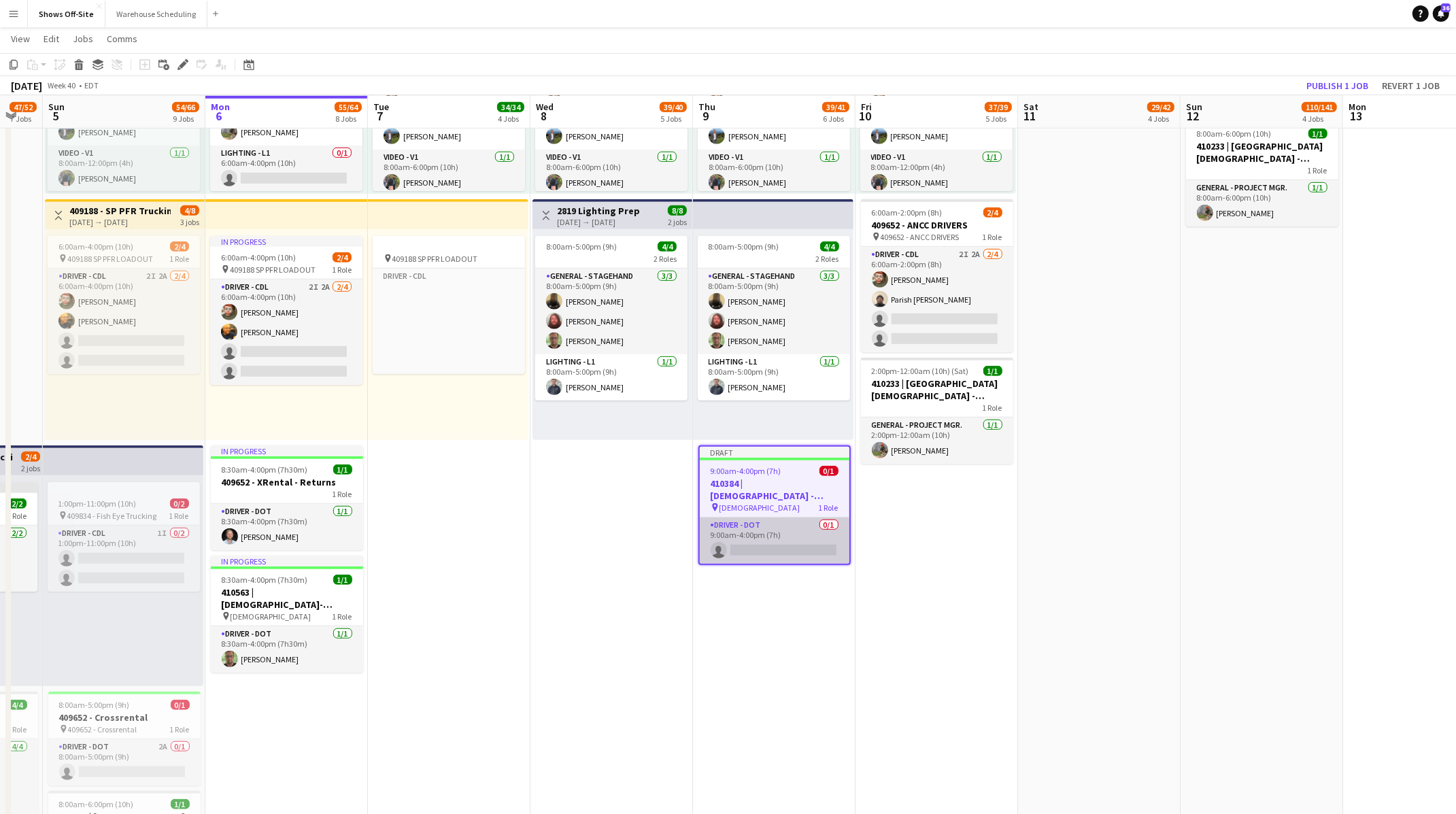
click at [770, 536] on app-card-role "Driver - DOT 0/1 9:00am-4:00pm (7h) single-neutral-actions" at bounding box center [774, 540] width 149 height 47
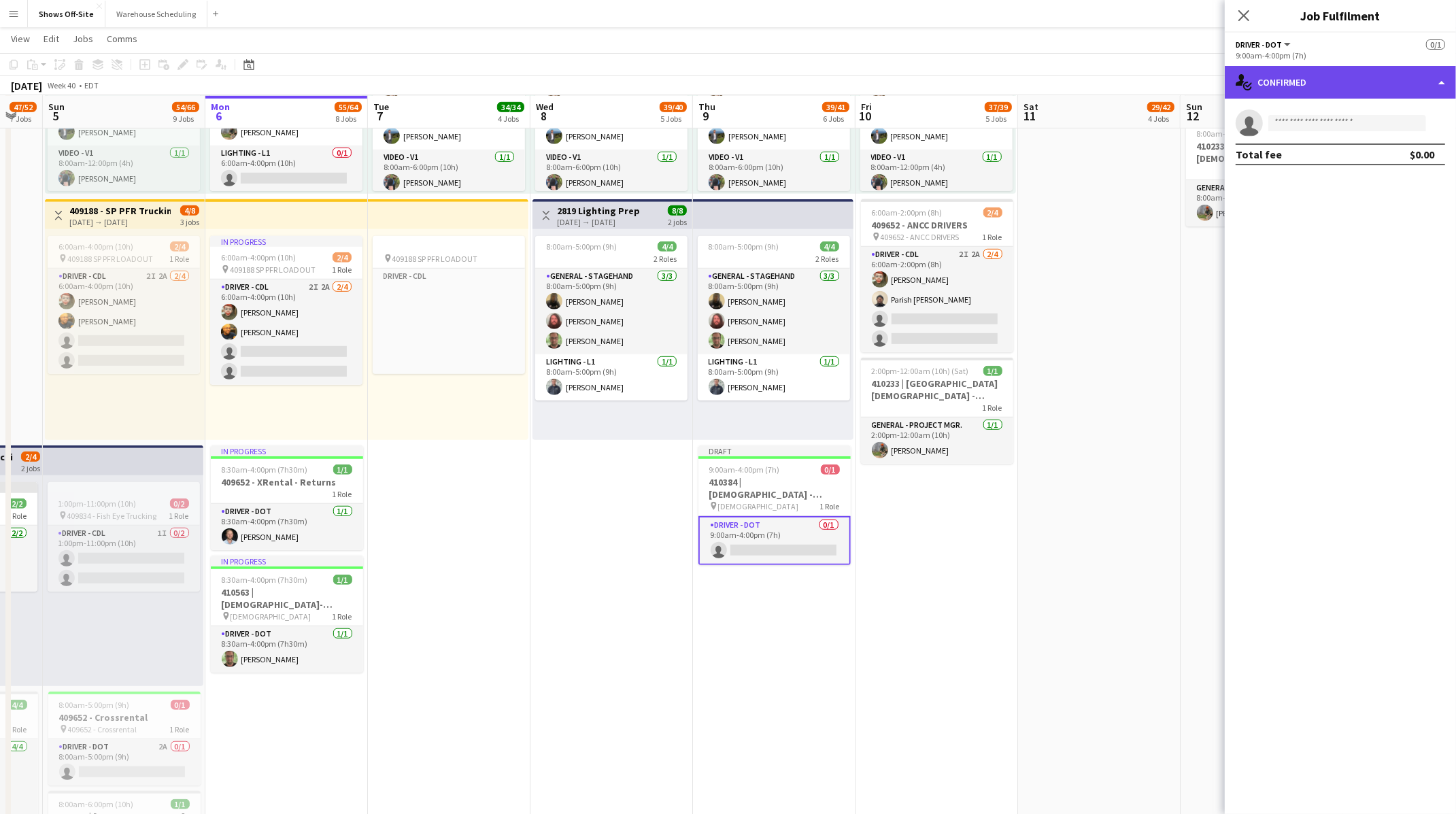
click at [1347, 89] on div "single-neutral-actions-check-2 Confirmed" at bounding box center [1340, 82] width 231 height 33
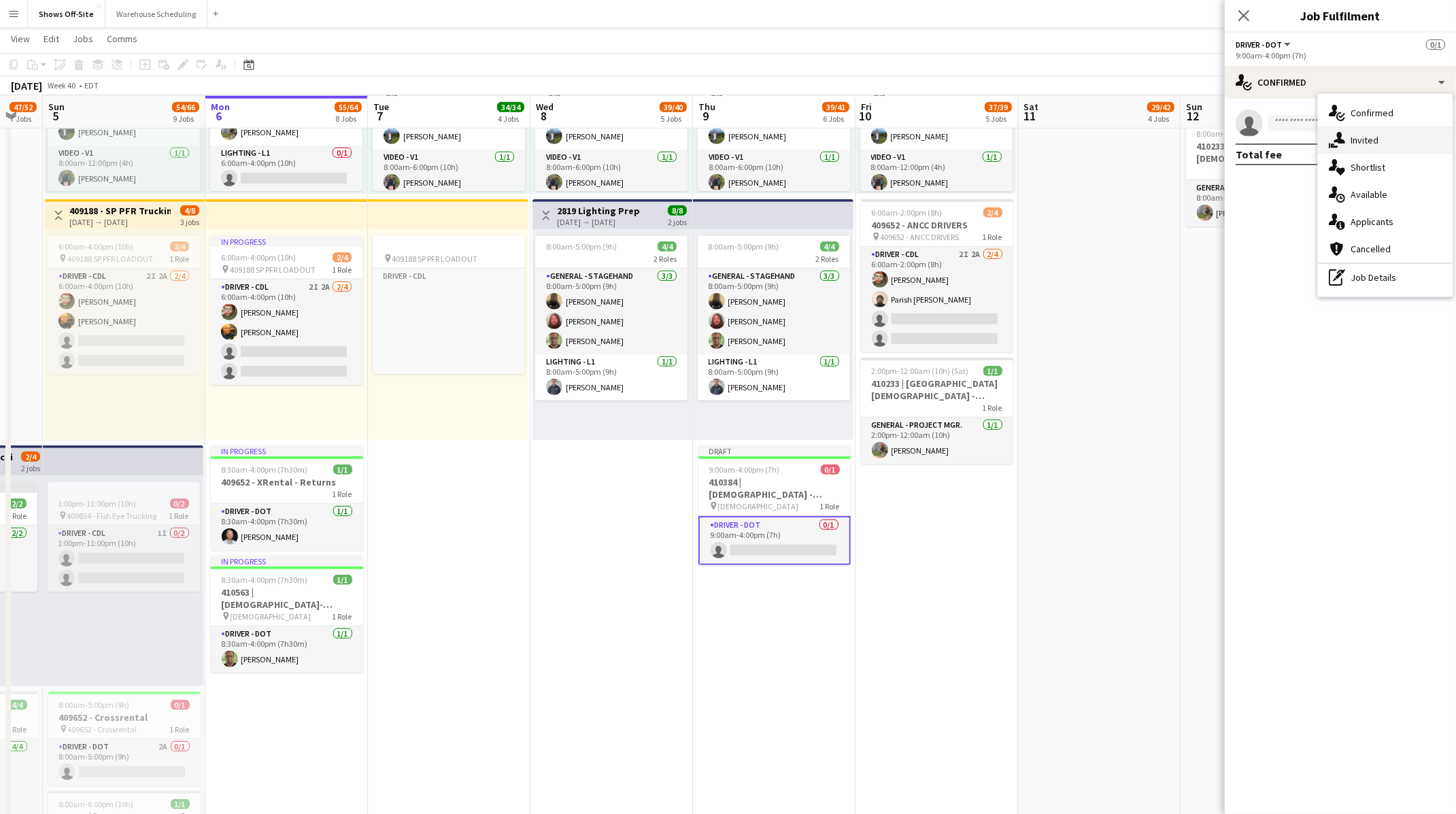
click at [1354, 136] on span "Invited" at bounding box center [1365, 140] width 28 height 12
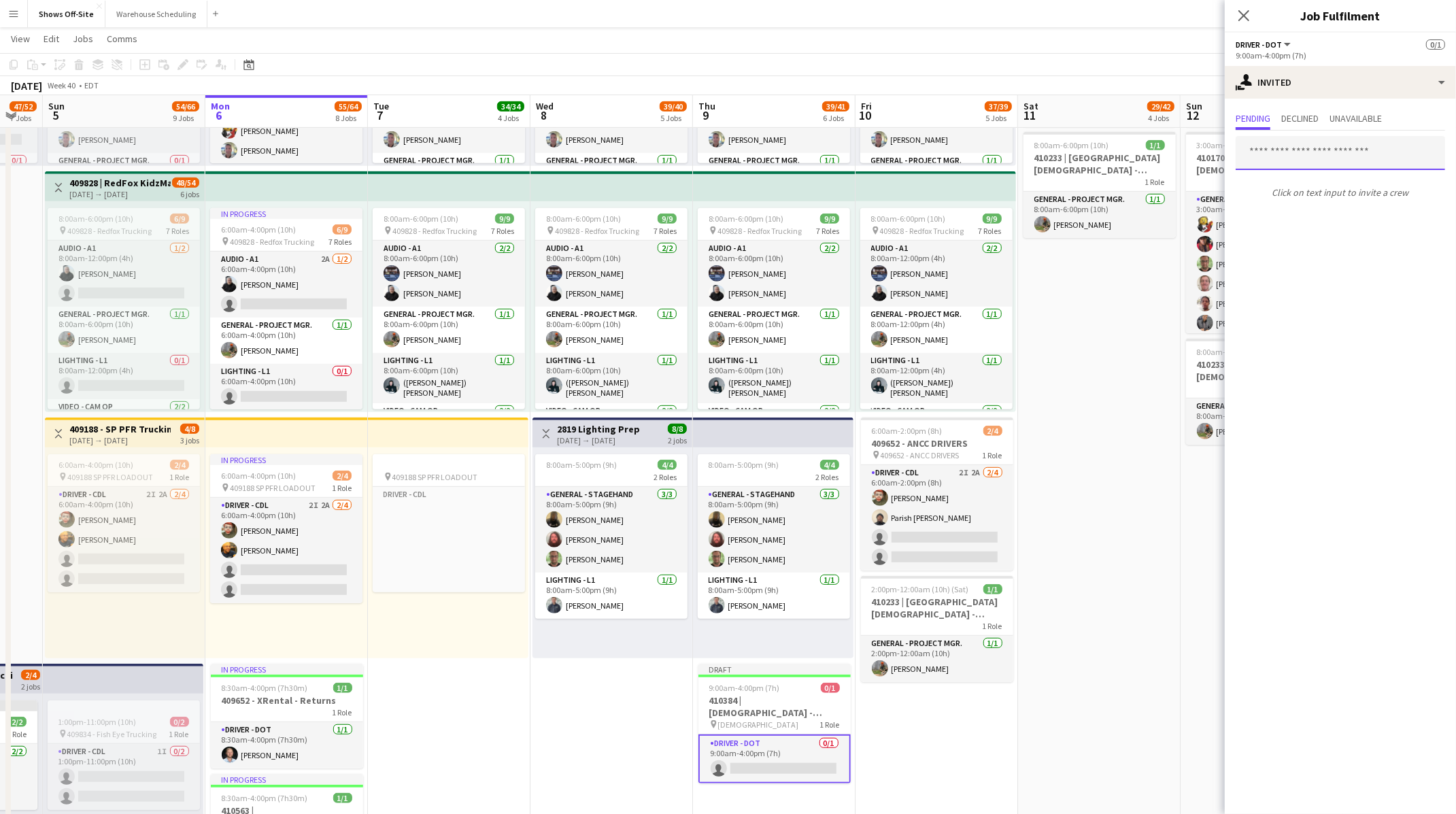
click at [1311, 136] on input "text" at bounding box center [1340, 153] width 209 height 34
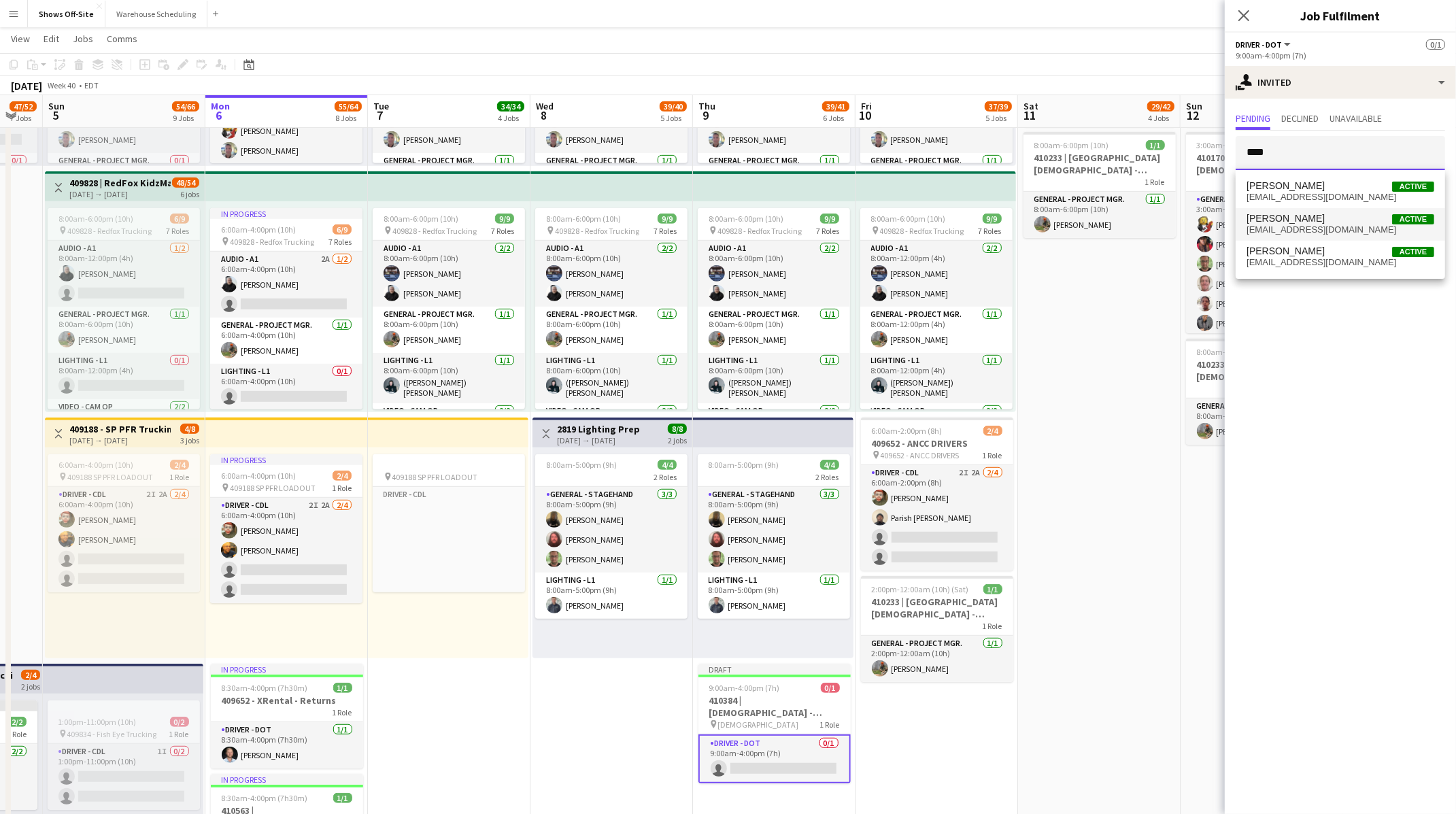
type input "****"
click at [1315, 231] on span "[EMAIL_ADDRESS][DOMAIN_NAME]" at bounding box center [1340, 229] width 188 height 11
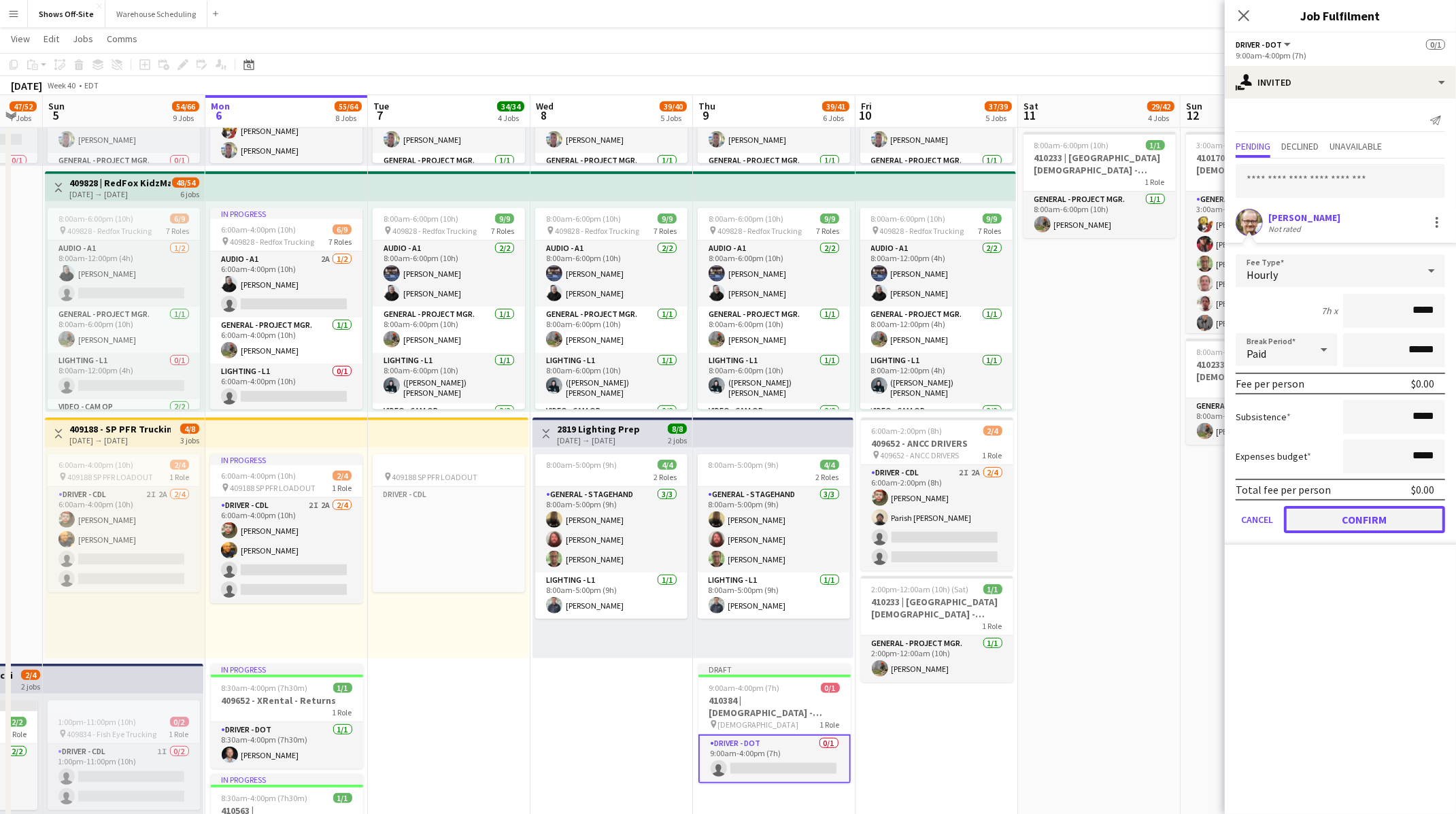
click at [1320, 514] on button "Confirm" at bounding box center [1364, 518] width 161 height 27
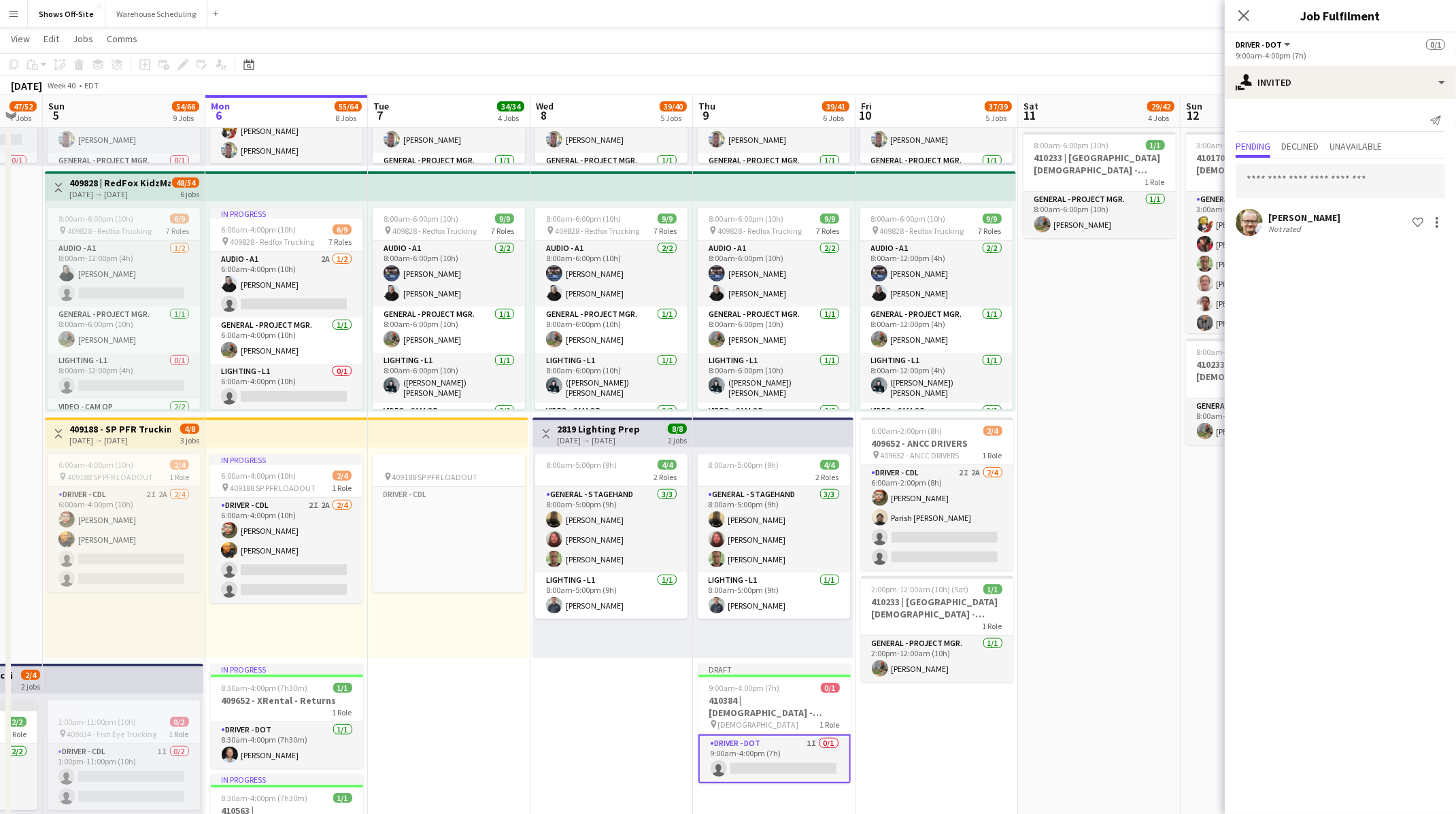
click at [1150, 663] on app-date-cell "8:00am-12:00pm (4h) 0/1 pin GWCC [PERSON_NAME] 1 Role Audio - A1 Click to add R…" at bounding box center [1098, 371] width 163 height 1888
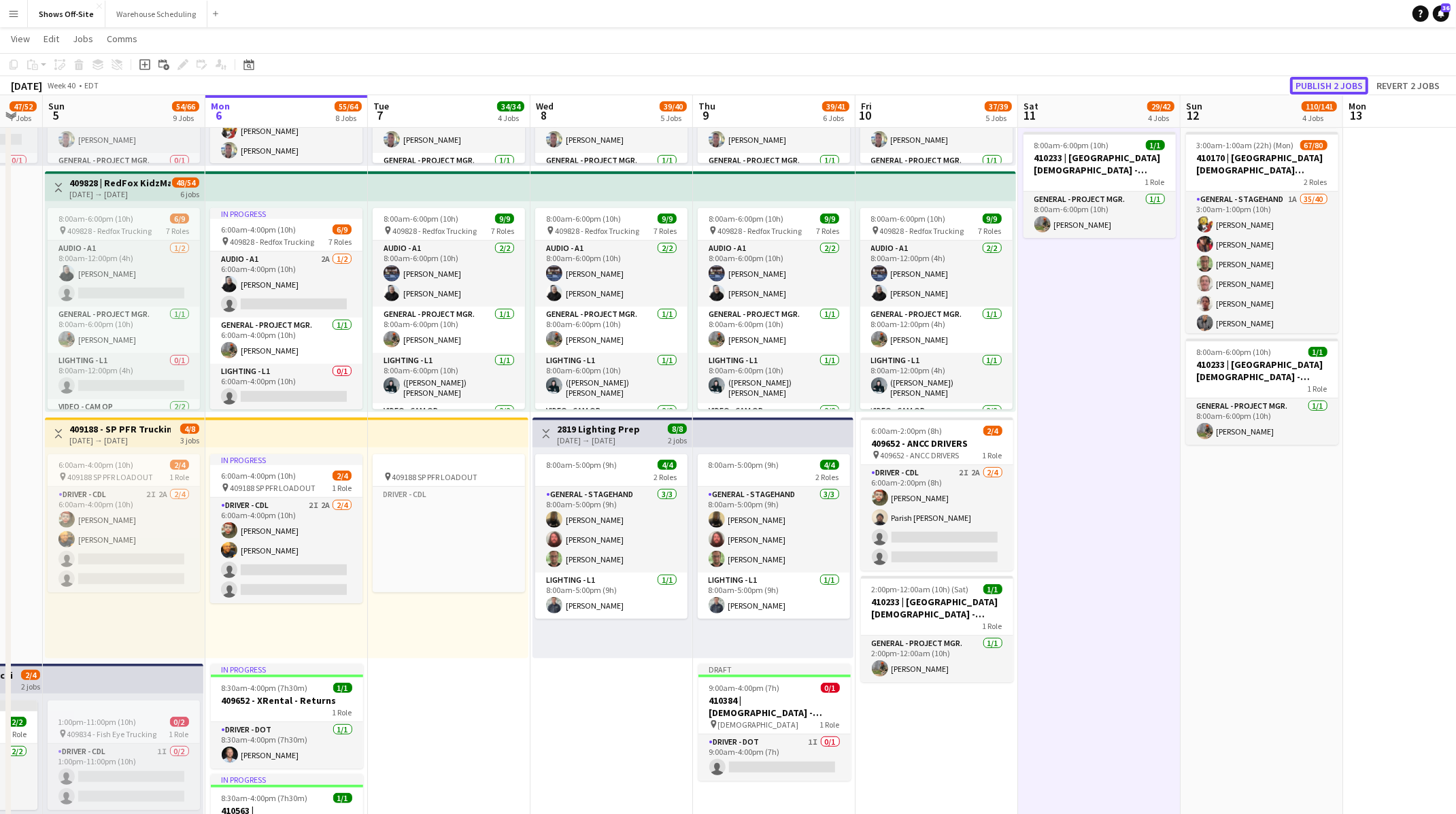
click at [1309, 88] on button "Publish 2 jobs" at bounding box center [1329, 86] width 78 height 18
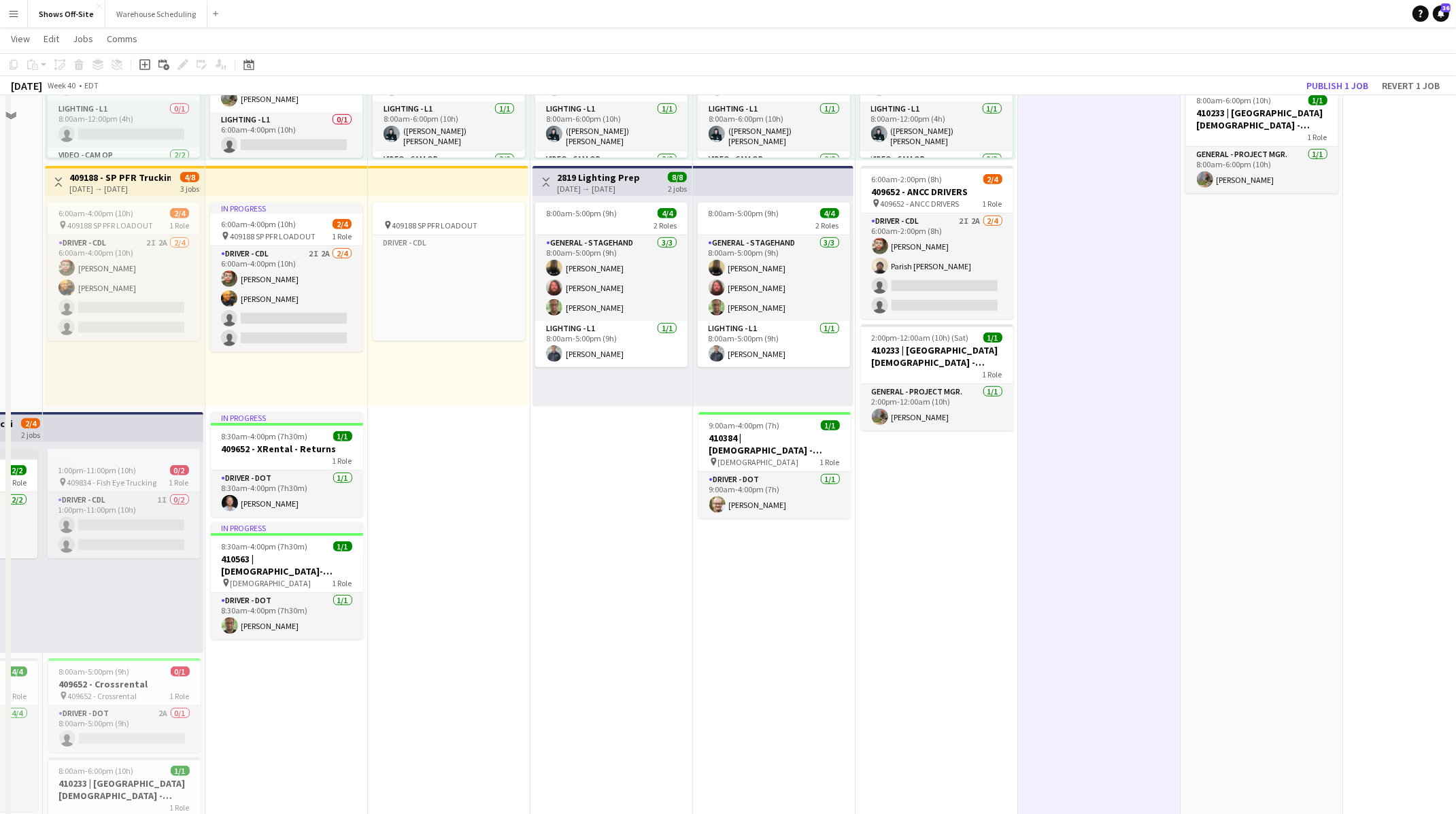
scroll to position [977, 0]
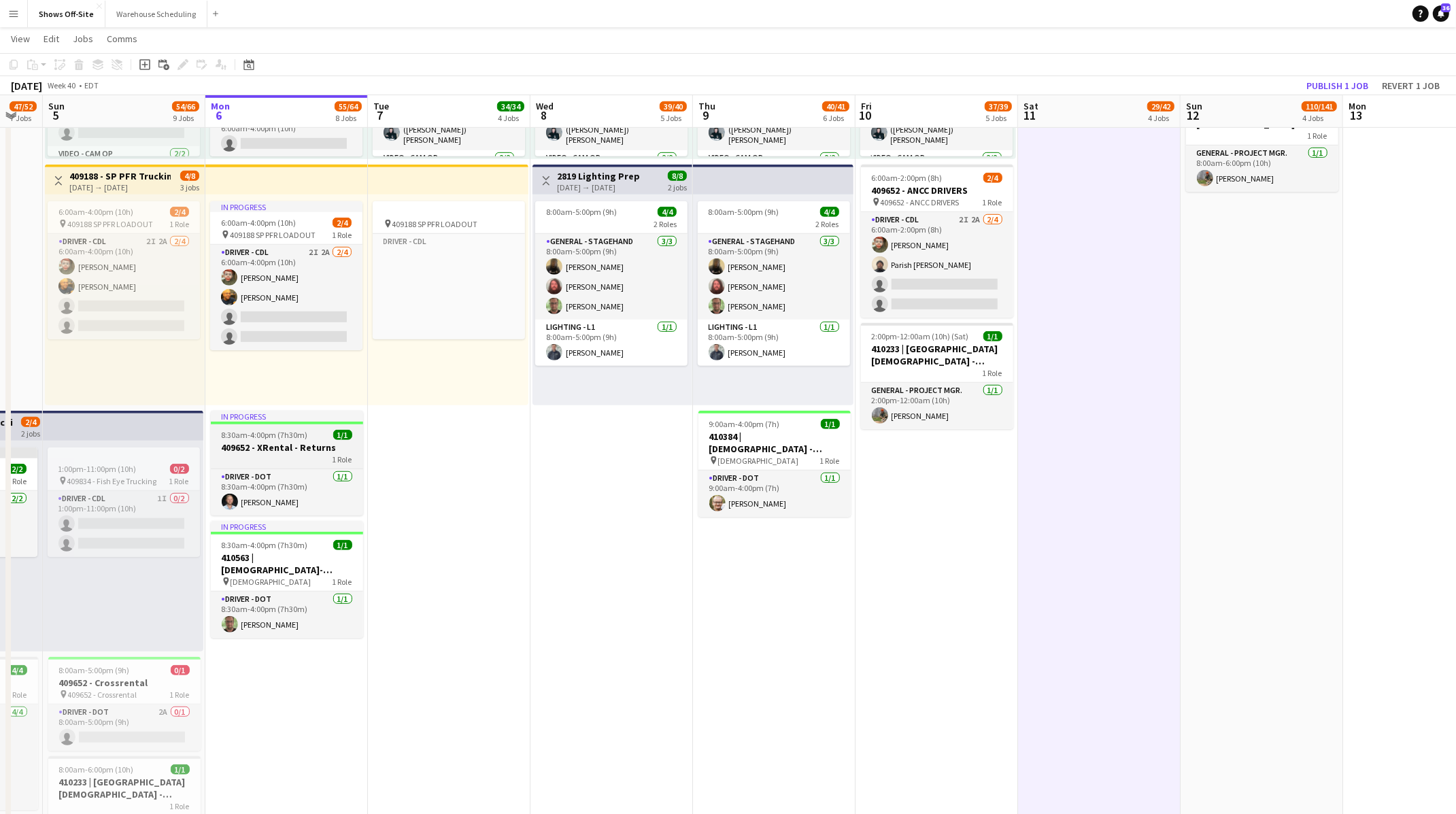
click at [337, 451] on h3 "409652 - XRental - Returns" at bounding box center [287, 447] width 153 height 12
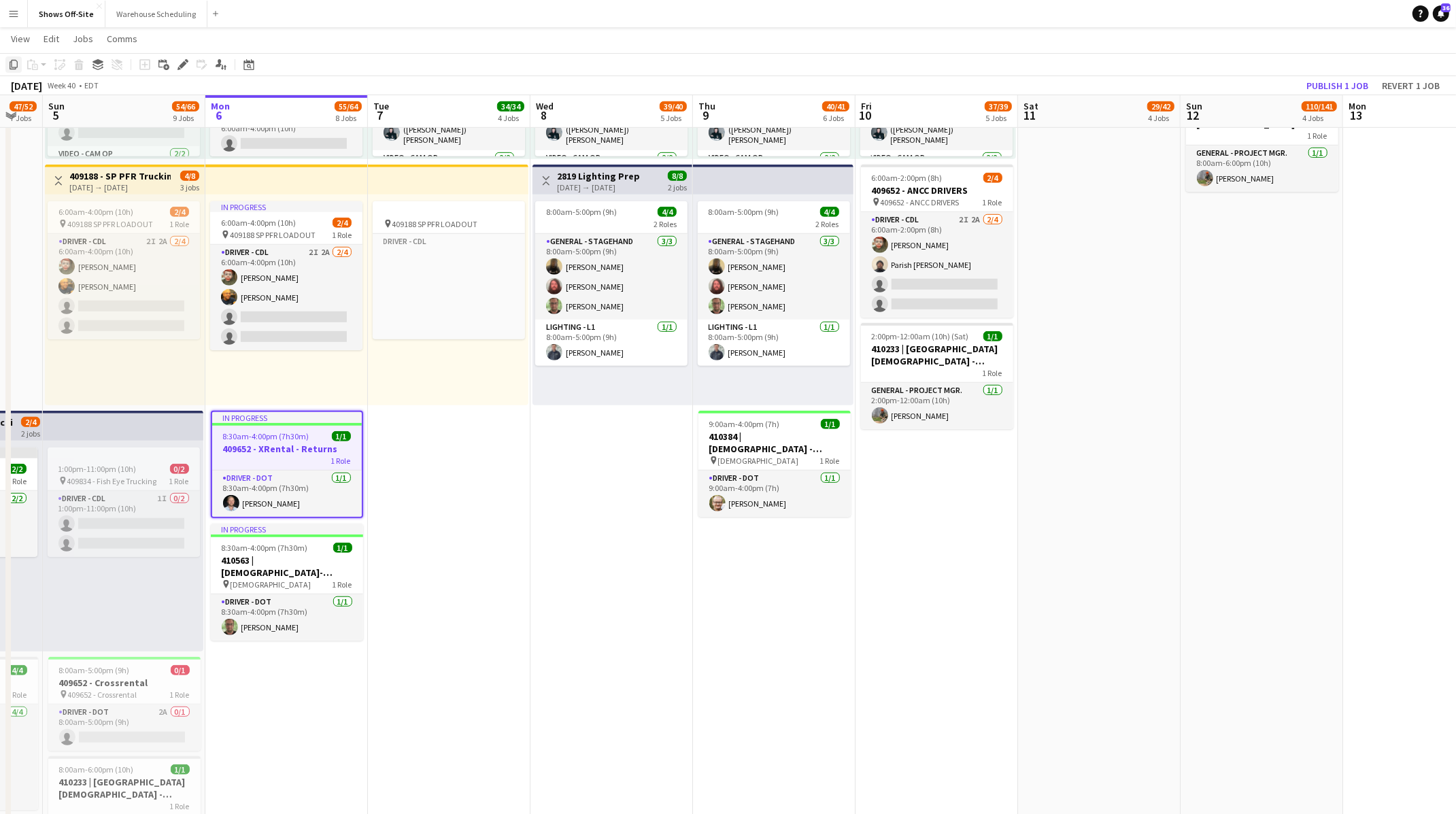
click at [9, 67] on icon "Copy" at bounding box center [13, 64] width 11 height 11
click at [299, 458] on div "1 Role" at bounding box center [287, 460] width 149 height 11
click at [269, 461] on div "1 Role" at bounding box center [287, 458] width 153 height 11
click at [9, 66] on icon "Copy" at bounding box center [13, 64] width 11 height 11
click at [461, 497] on app-date-cell "8:00am-6:00pm (10h) 15/15 pin GWCC [PERSON_NAME] 9 Roles Audio - A1 [DATE] 8:00…" at bounding box center [448, 118] width 163 height 1888
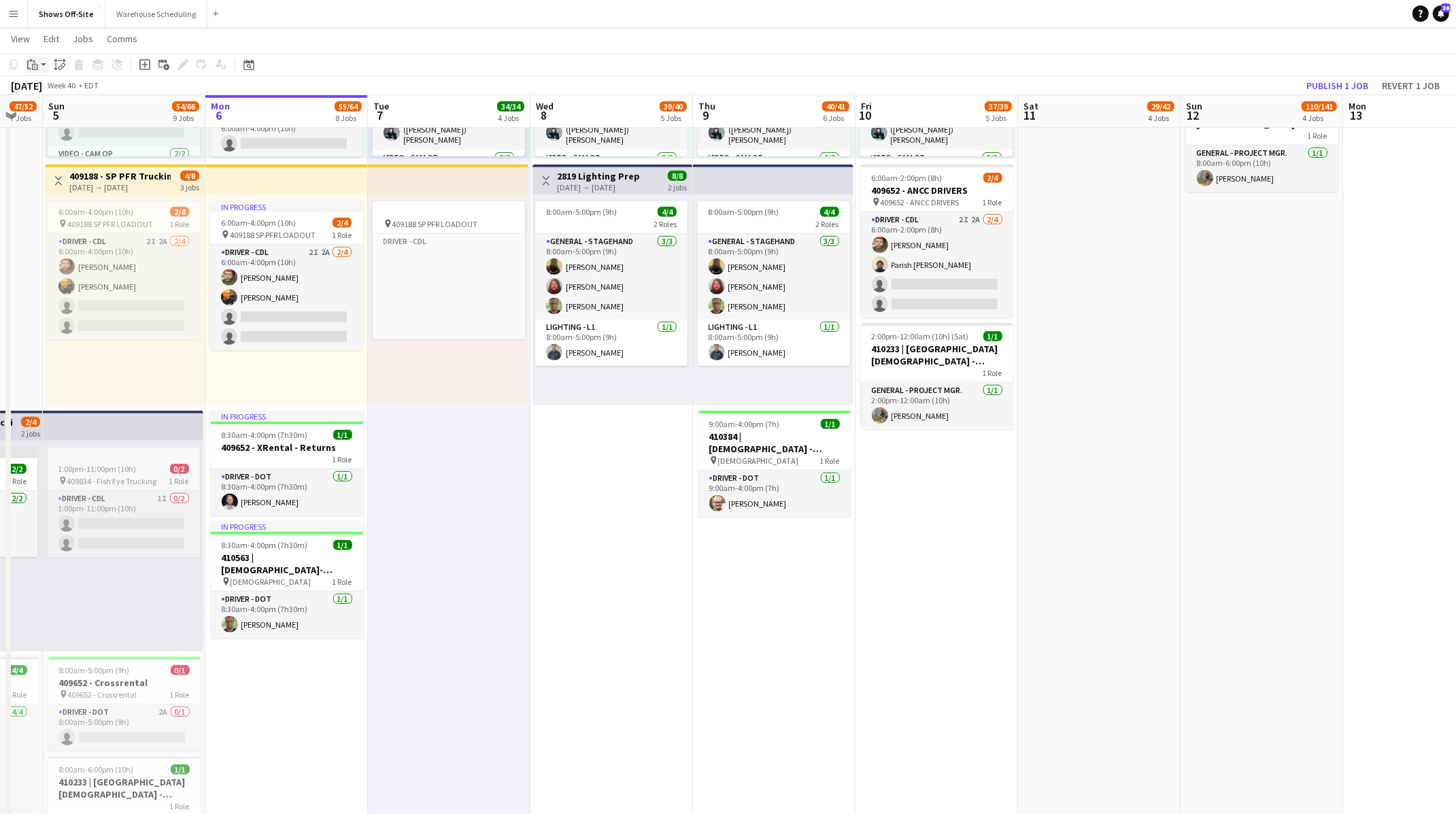
click at [31, 62] on icon "Paste" at bounding box center [32, 64] width 11 height 11
click at [52, 83] on div "Paste Command V Paste with crew Command Shift V" at bounding box center [90, 102] width 131 height 59
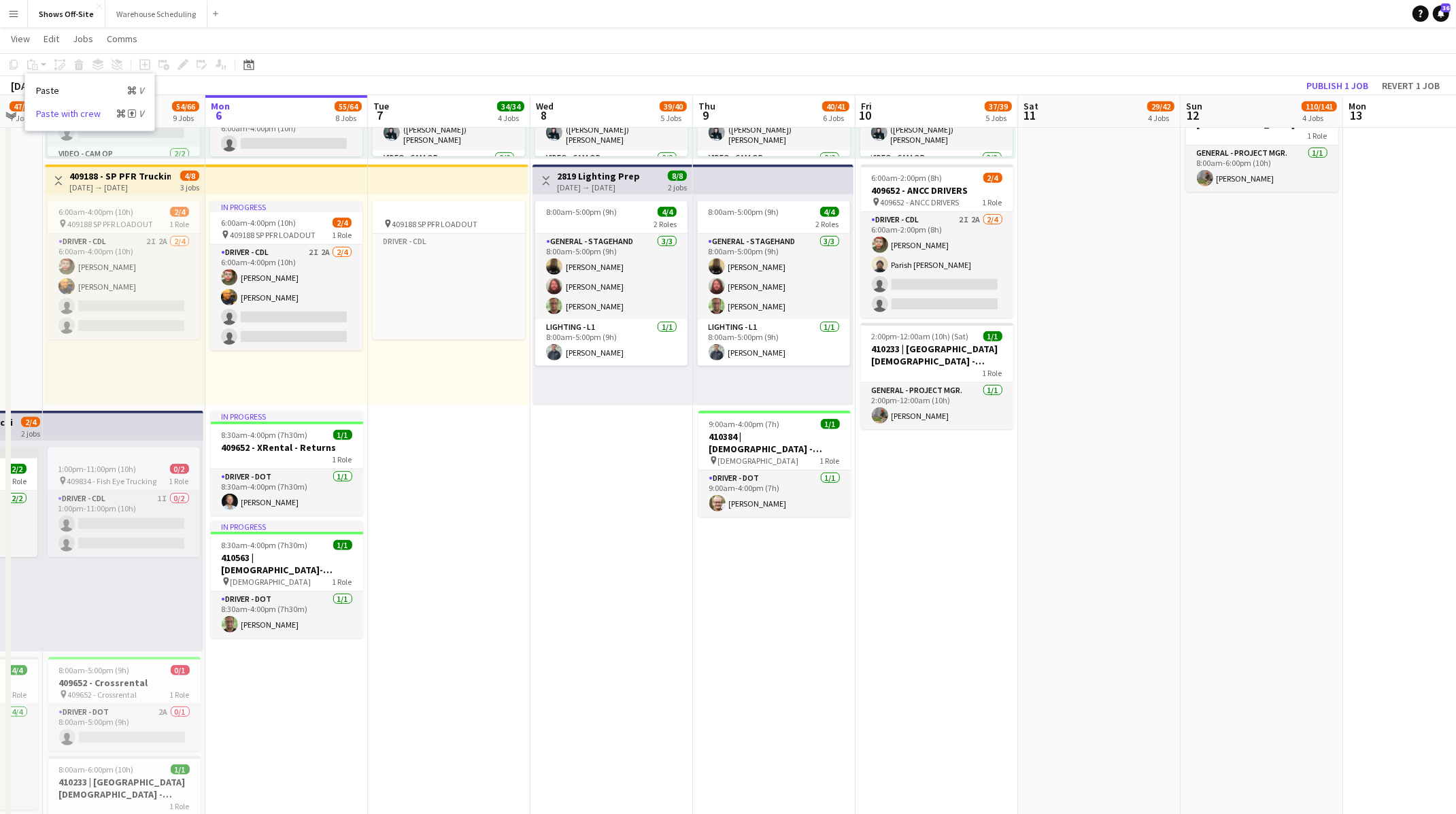
click at [56, 116] on link "Paste with crew Command Shift V" at bounding box center [90, 113] width 108 height 12
click at [433, 445] on app-date-cell "8:00am-6:00pm (10h) 15/15 pin GWCC [PERSON_NAME] 9 Roles Audio - A1 [DATE] 8:00…" at bounding box center [448, 118] width 163 height 1888
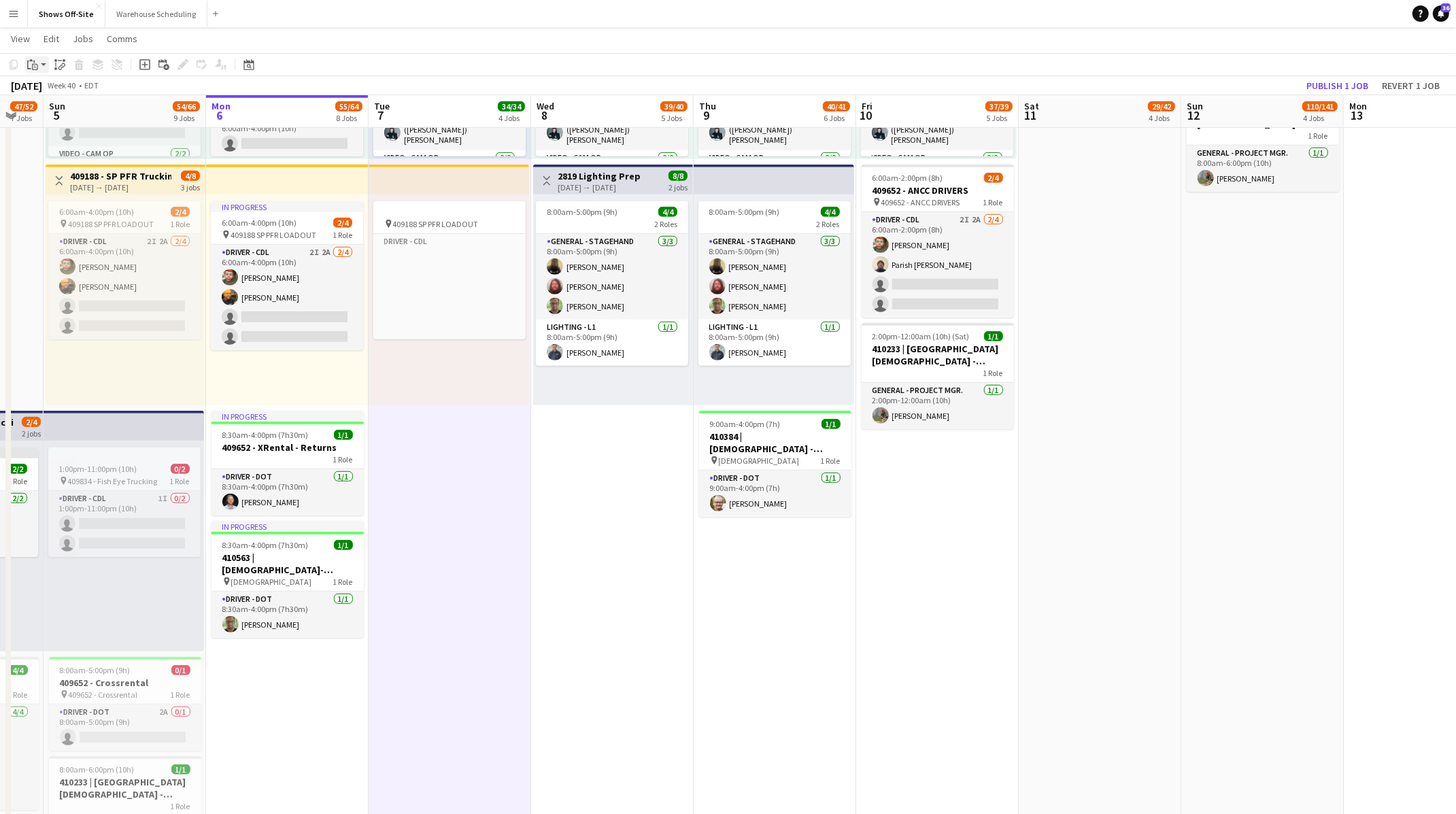
click at [34, 68] on icon "Paste" at bounding box center [32, 64] width 11 height 11
click at [47, 116] on link "Paste with crew Command Shift V" at bounding box center [90, 113] width 108 height 12
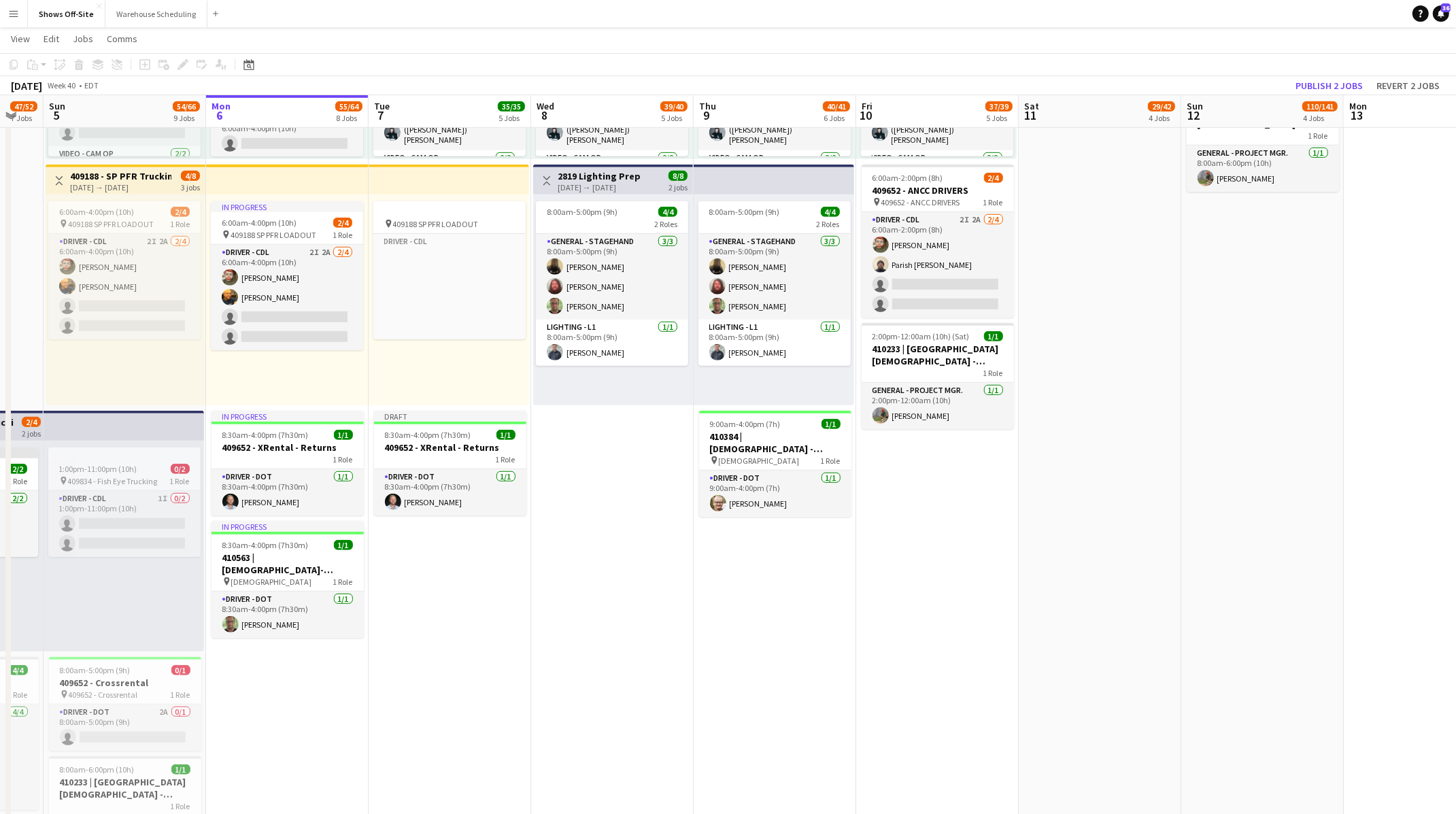
click at [474, 597] on app-date-cell "8:00am-6:00pm (10h) 15/15 pin GWCC [PERSON_NAME] 9 Roles Audio - A1 [DATE] 8:00…" at bounding box center [449, 118] width 163 height 1888
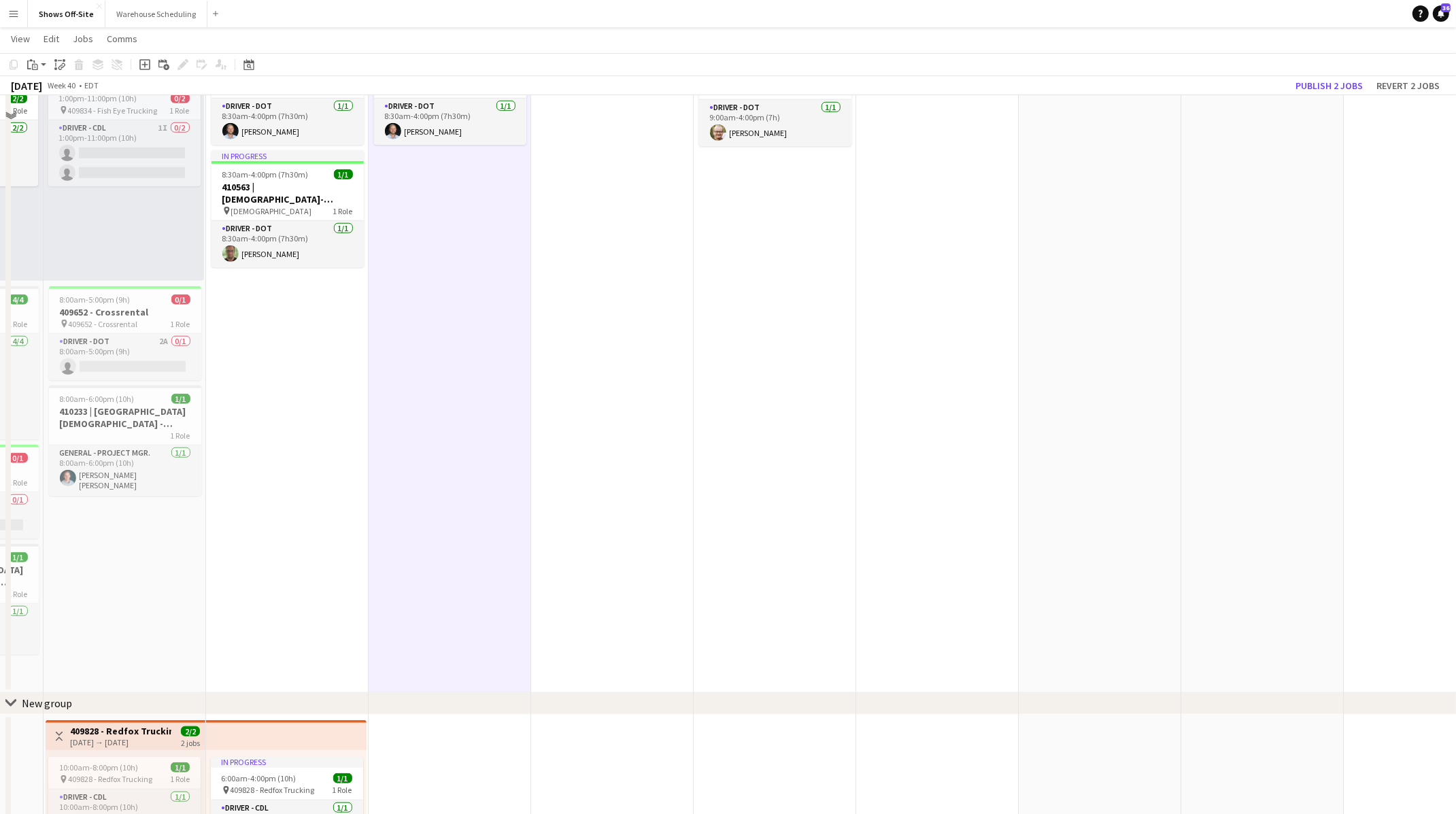
scroll to position [1132, 0]
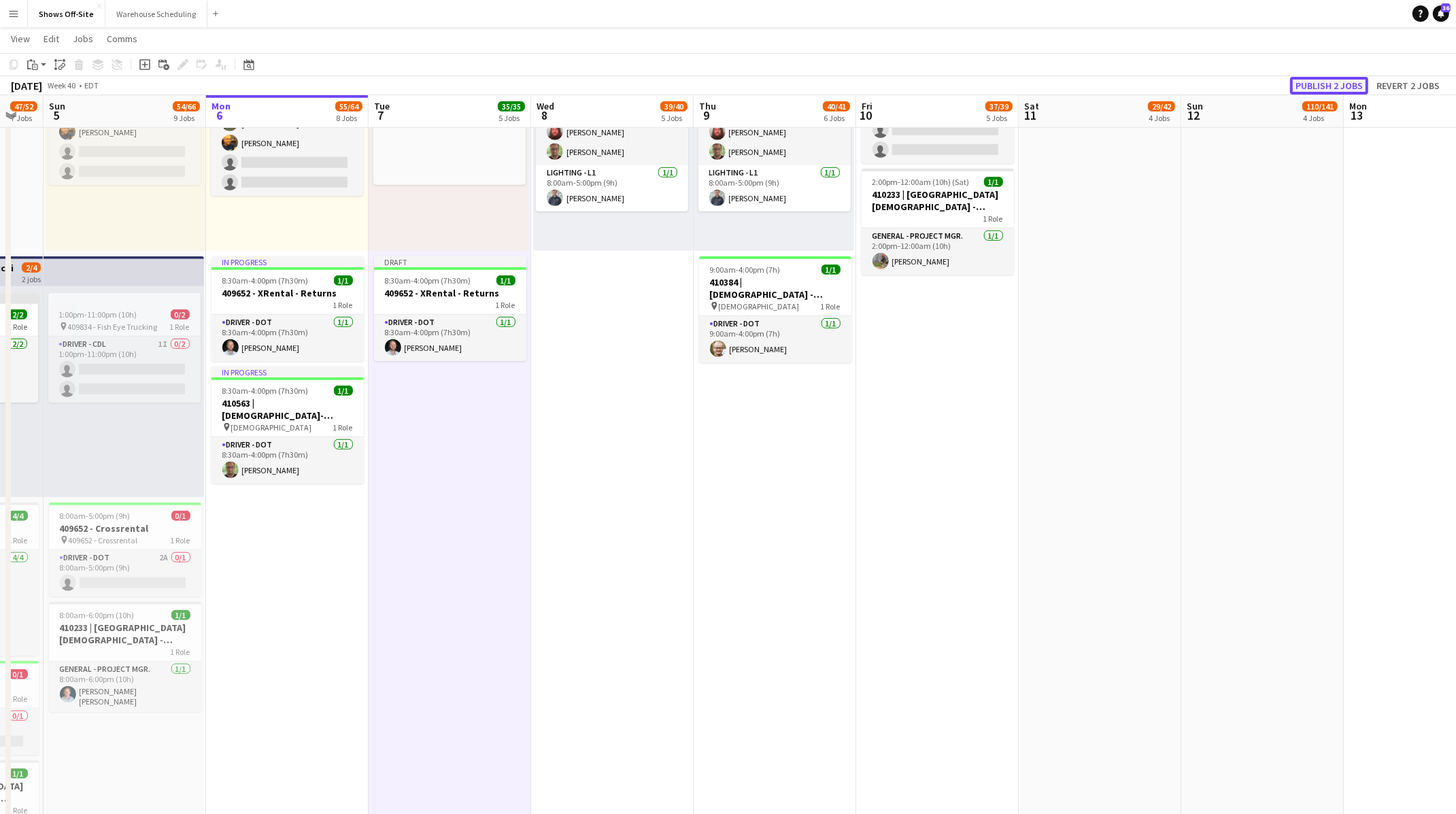
click at [1307, 85] on button "Publish 2 jobs" at bounding box center [1329, 86] width 78 height 18
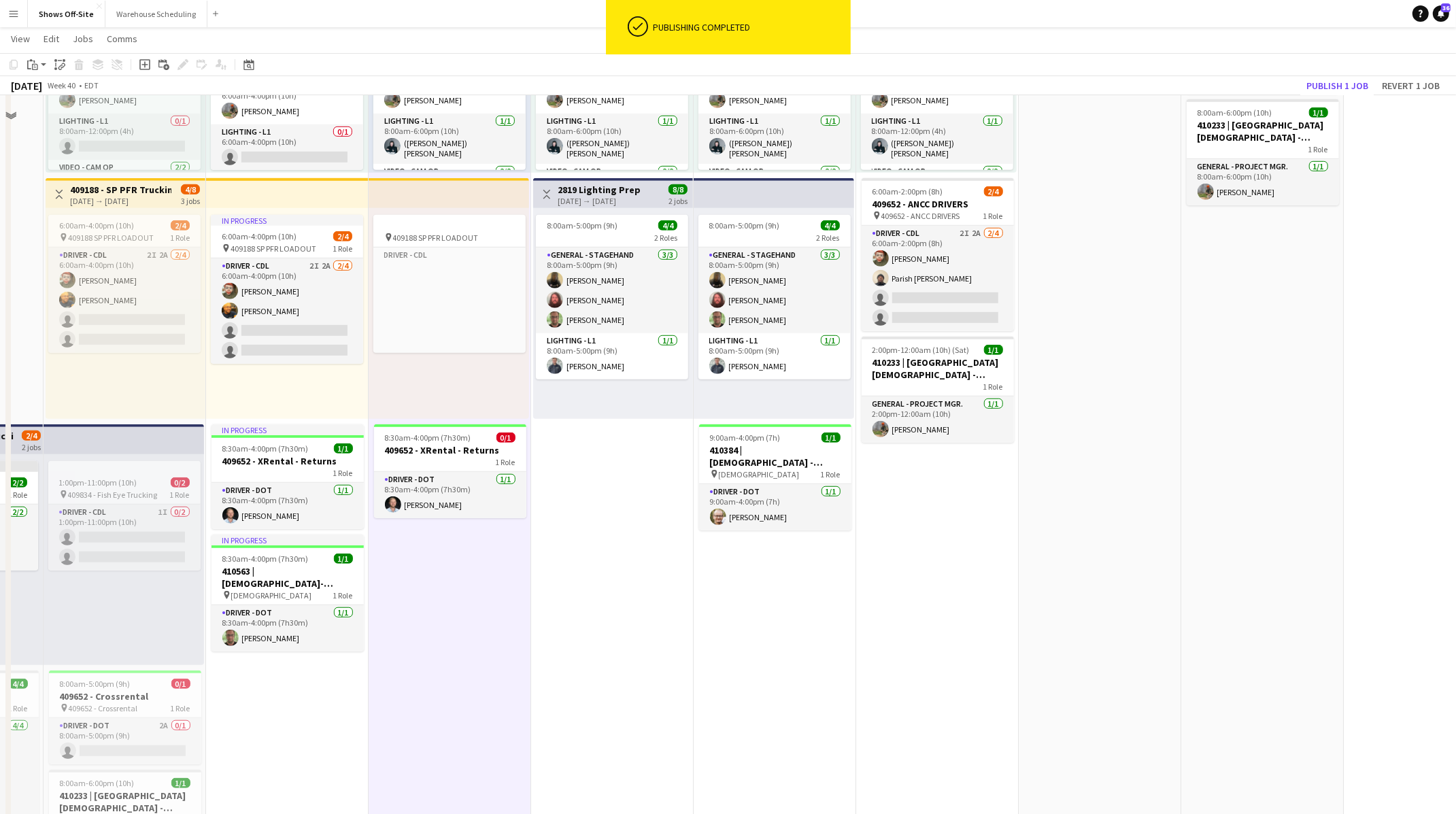
scroll to position [750, 0]
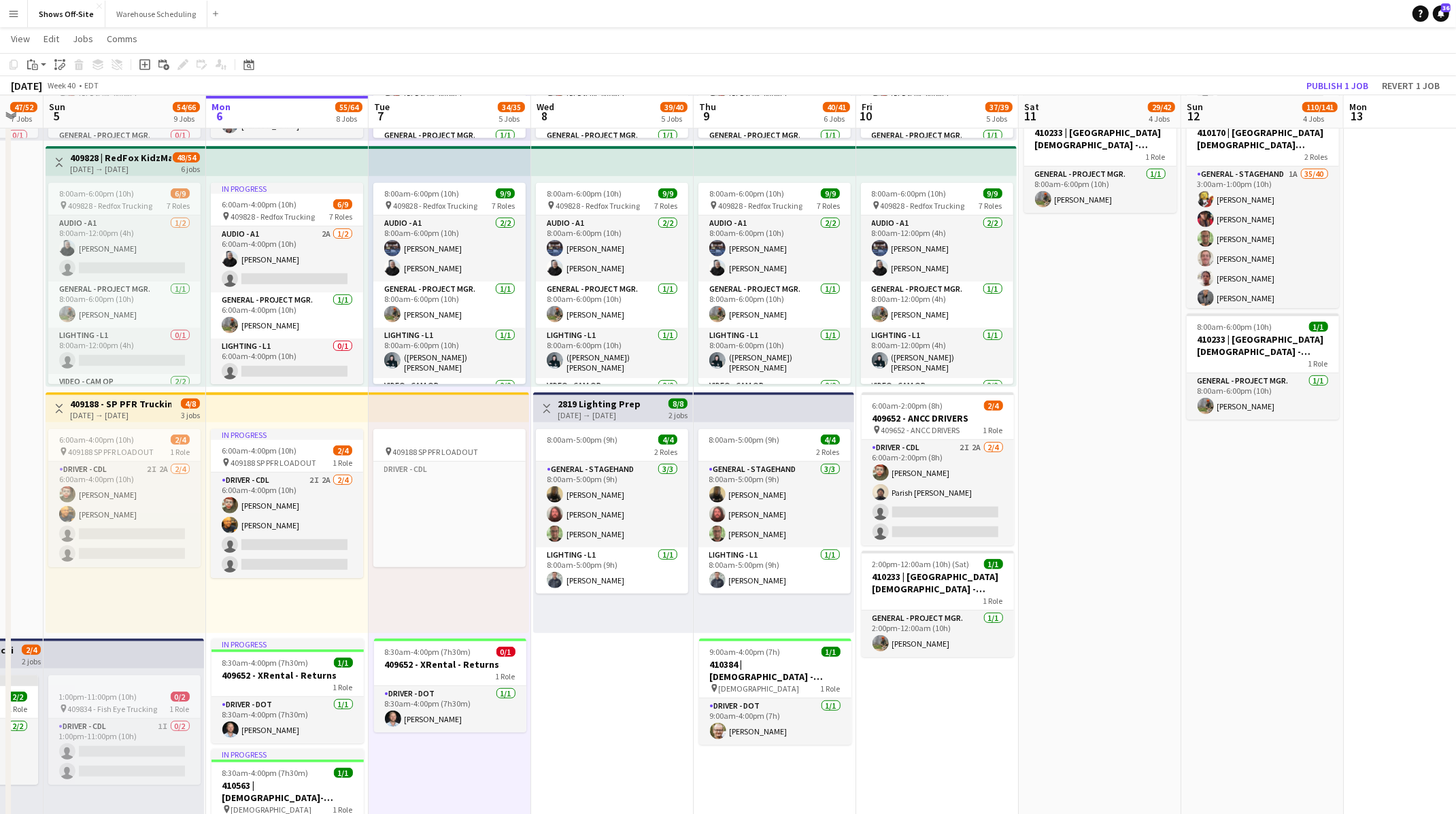
click at [639, 722] on app-date-cell "8:00am-6:00pm (10h) 15/15 pin GWCC [PERSON_NAME] 9 Roles Audio - A1 [DATE] 8:00…" at bounding box center [612, 346] width 163 height 1888
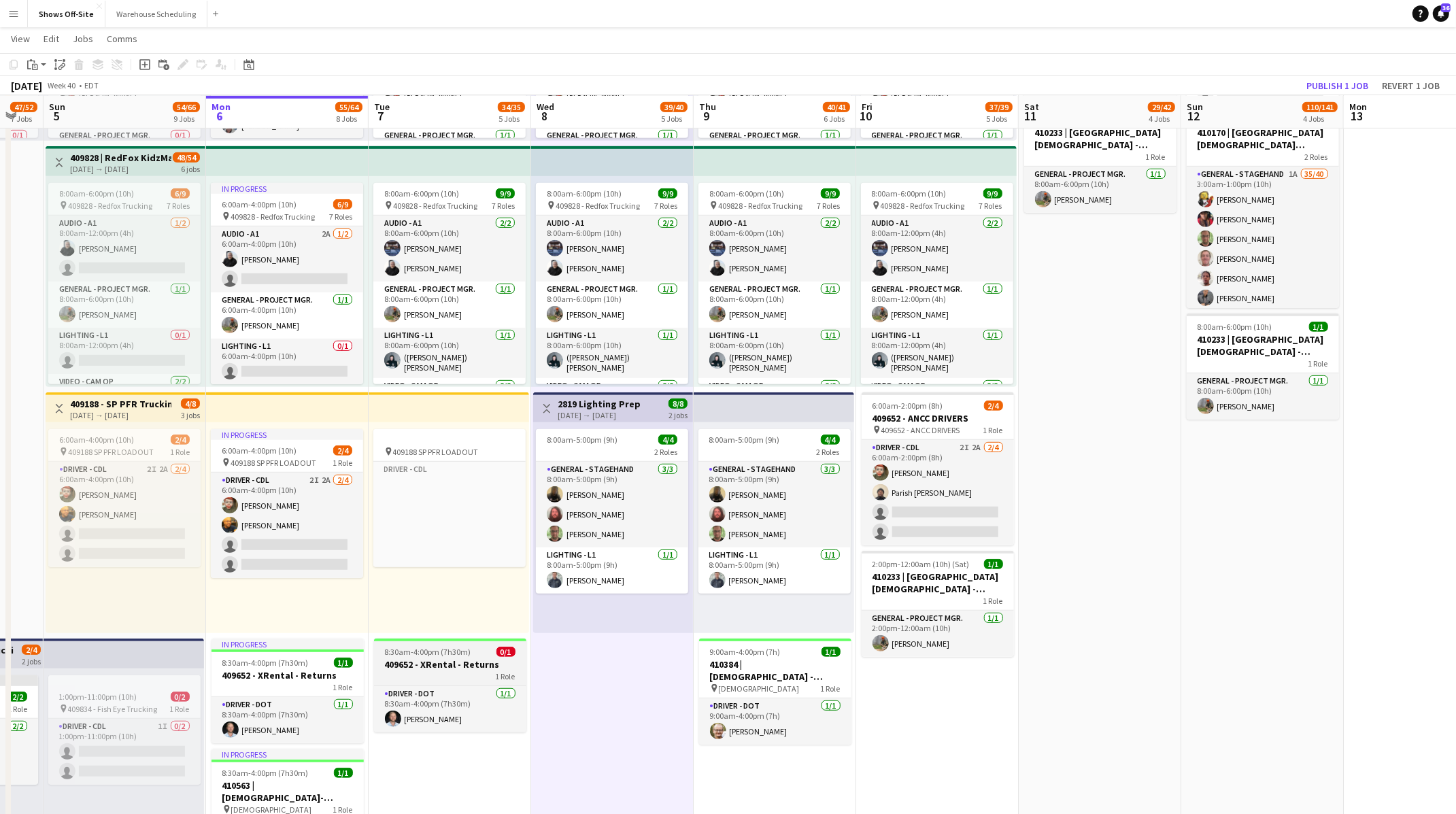
click at [465, 668] on h3 "409652 - XRental - Returns" at bounding box center [450, 664] width 153 height 12
